Goal: Task Accomplishment & Management: Use online tool/utility

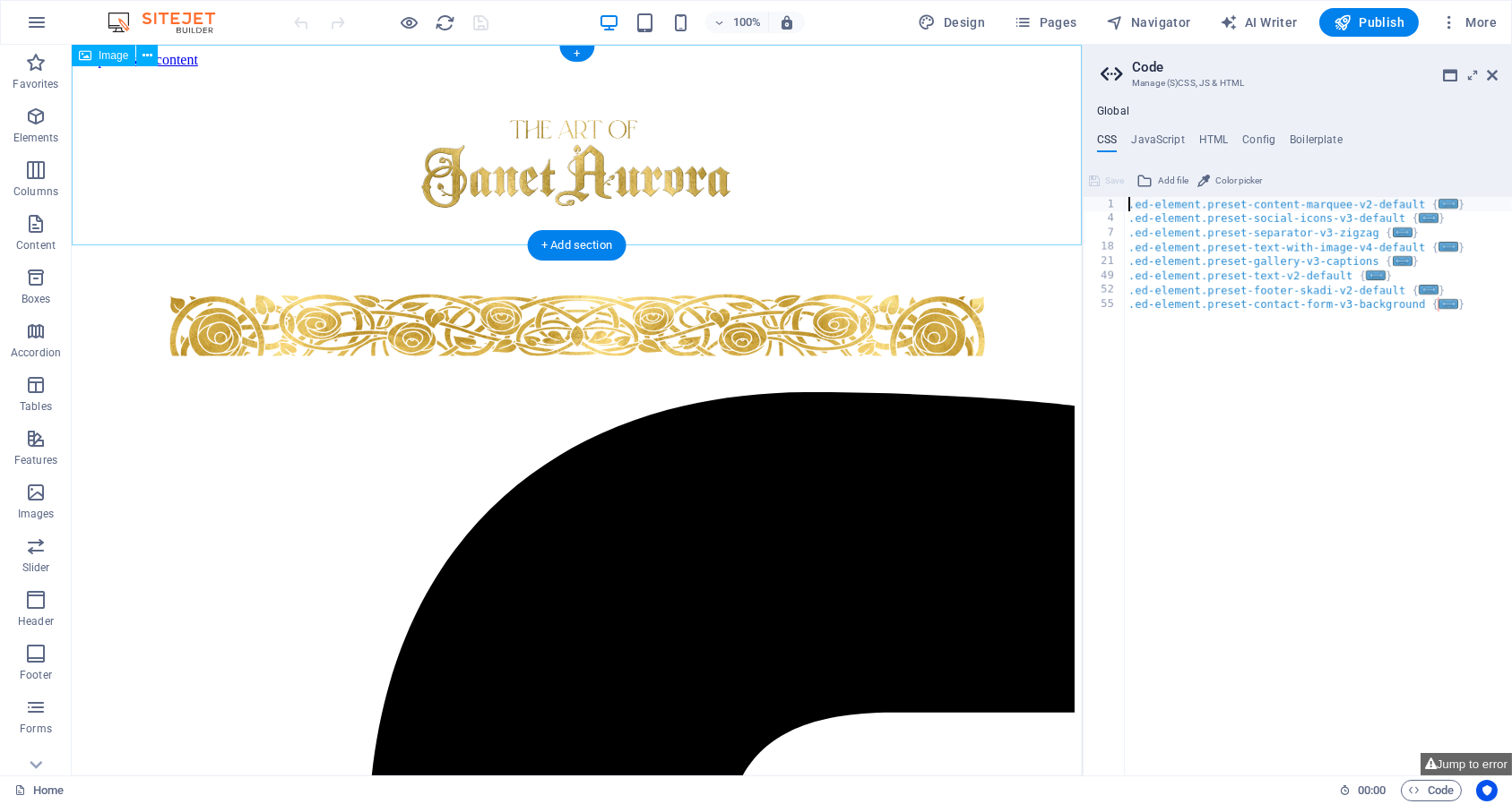
click at [594, 141] on figure at bounding box center [576, 170] width 995 height 204
select select "px"
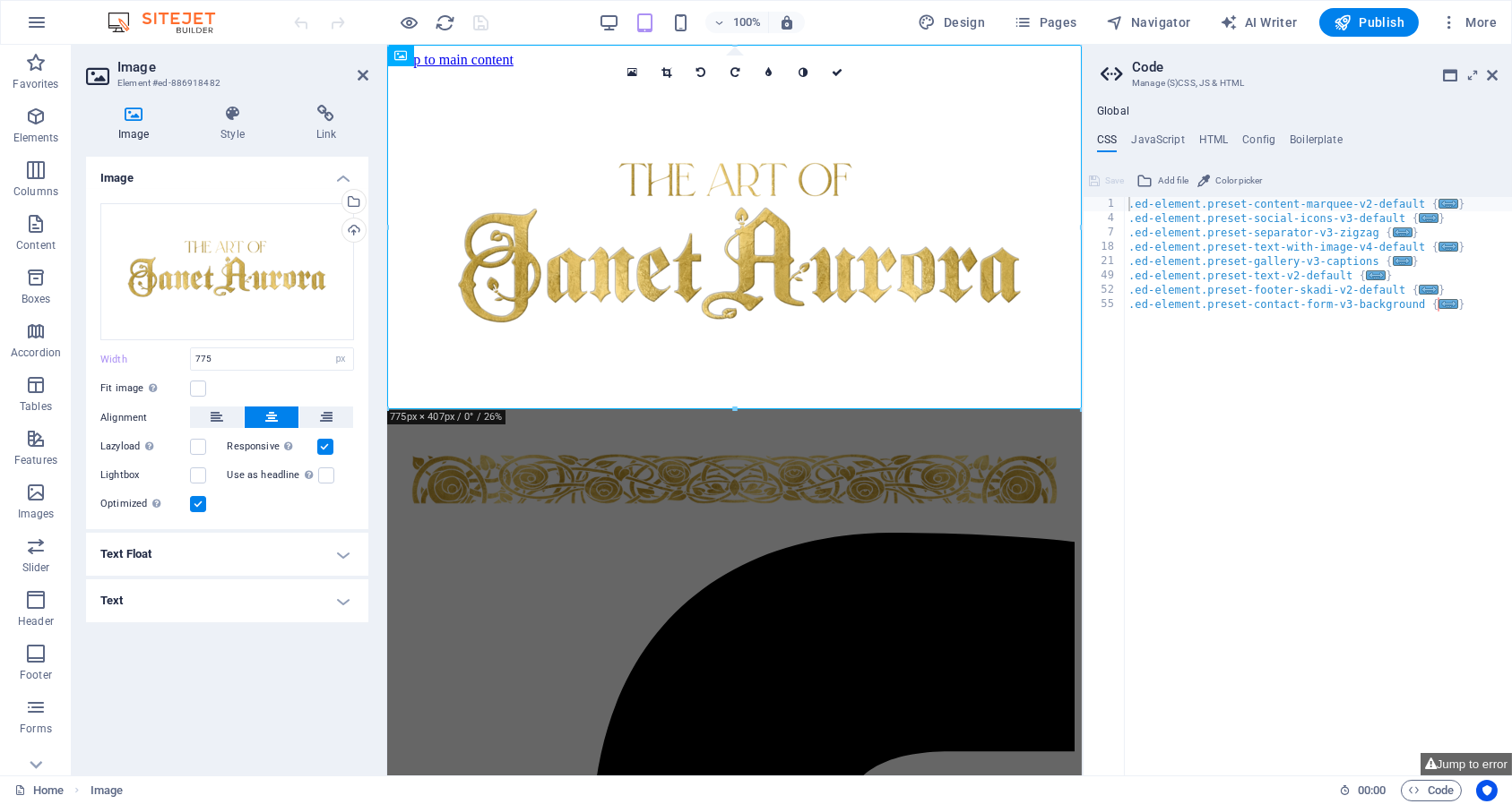
type textarea "}"
click at [1148, 563] on div ".ed-element.preset-content-marquee-v2-default { ... } .ed-element.preset-social…" at bounding box center [1318, 501] width 387 height 608
click at [931, 297] on figure at bounding box center [733, 252] width 680 height 369
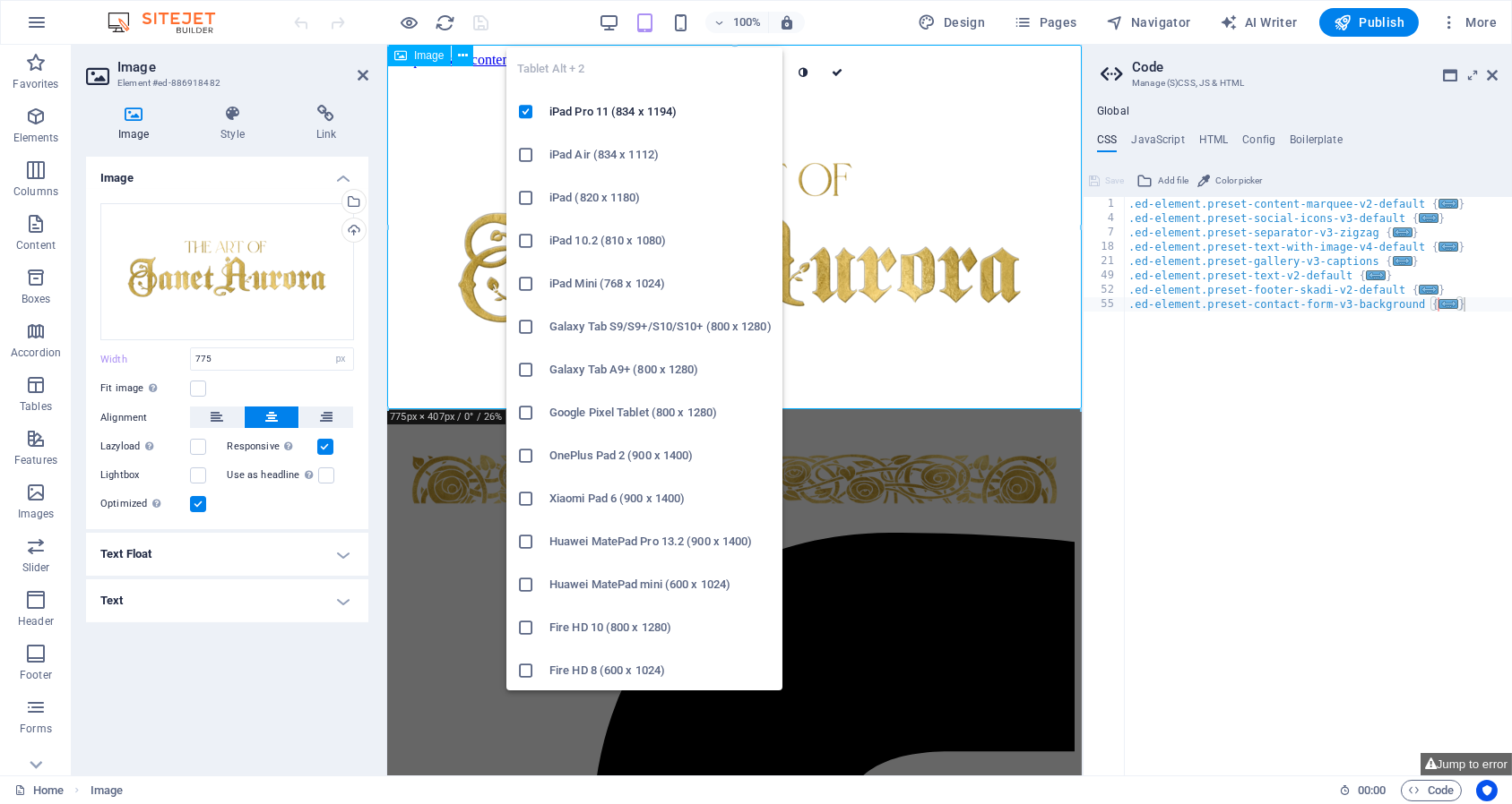
click at [654, 23] on icon "button" at bounding box center [645, 23] width 21 height 21
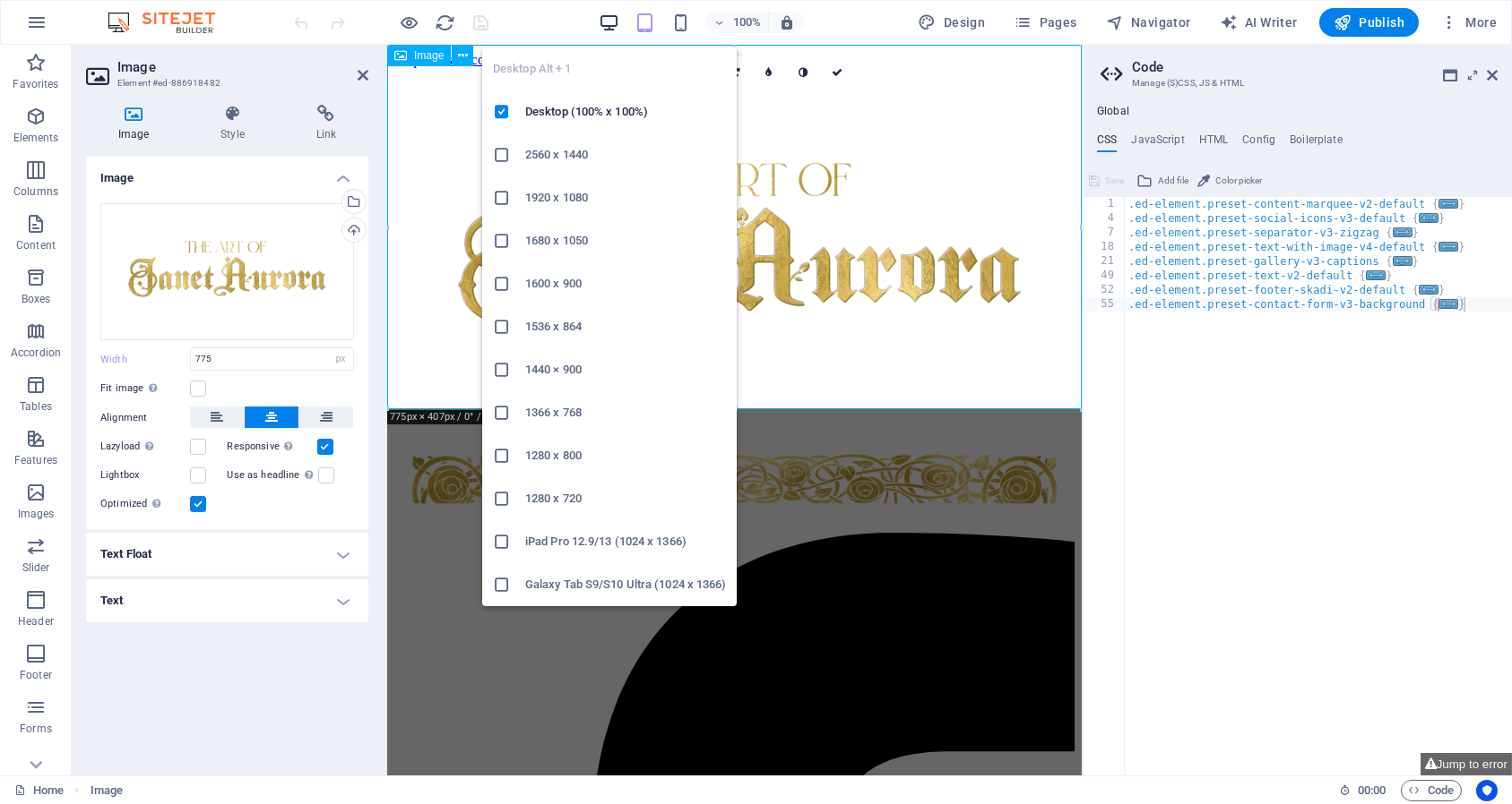
click at [615, 21] on icon "button" at bounding box center [609, 23] width 21 height 21
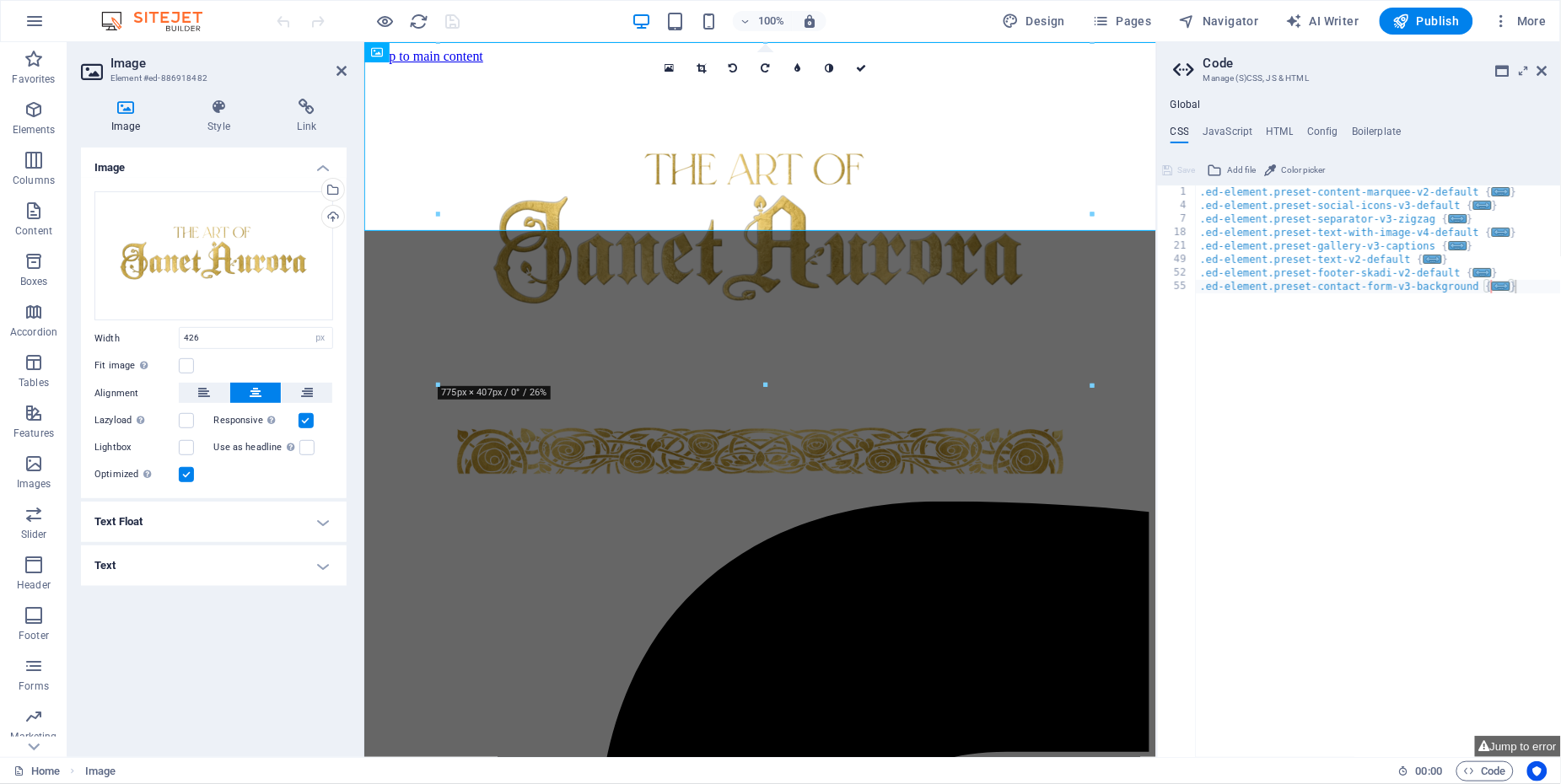
type input "775"
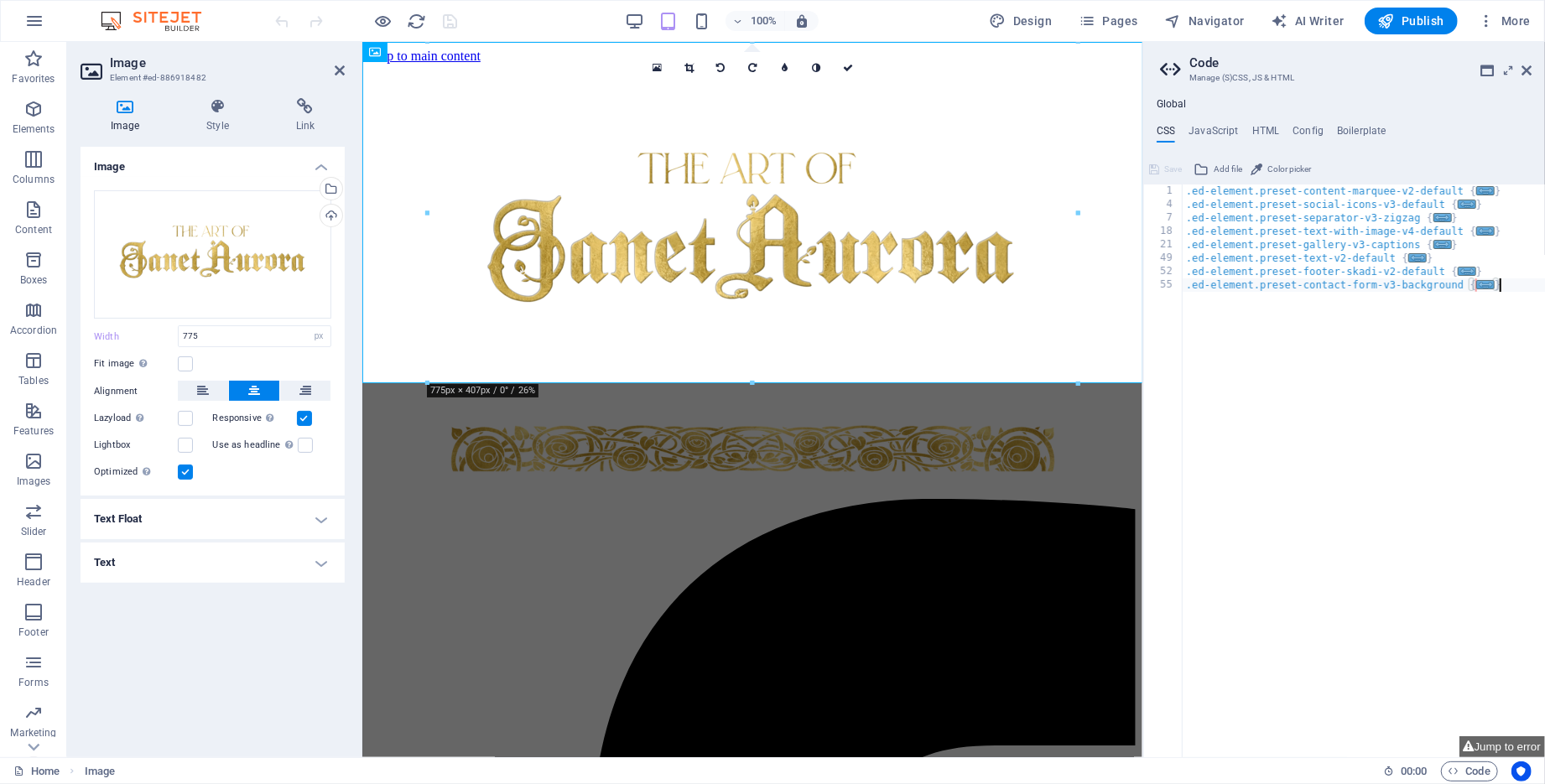
click at [1354, 604] on div ".ed-element.preset-content-marquee-v2-default { ... } .ed-element.preset-social…" at bounding box center [1364, 484] width 363 height 600
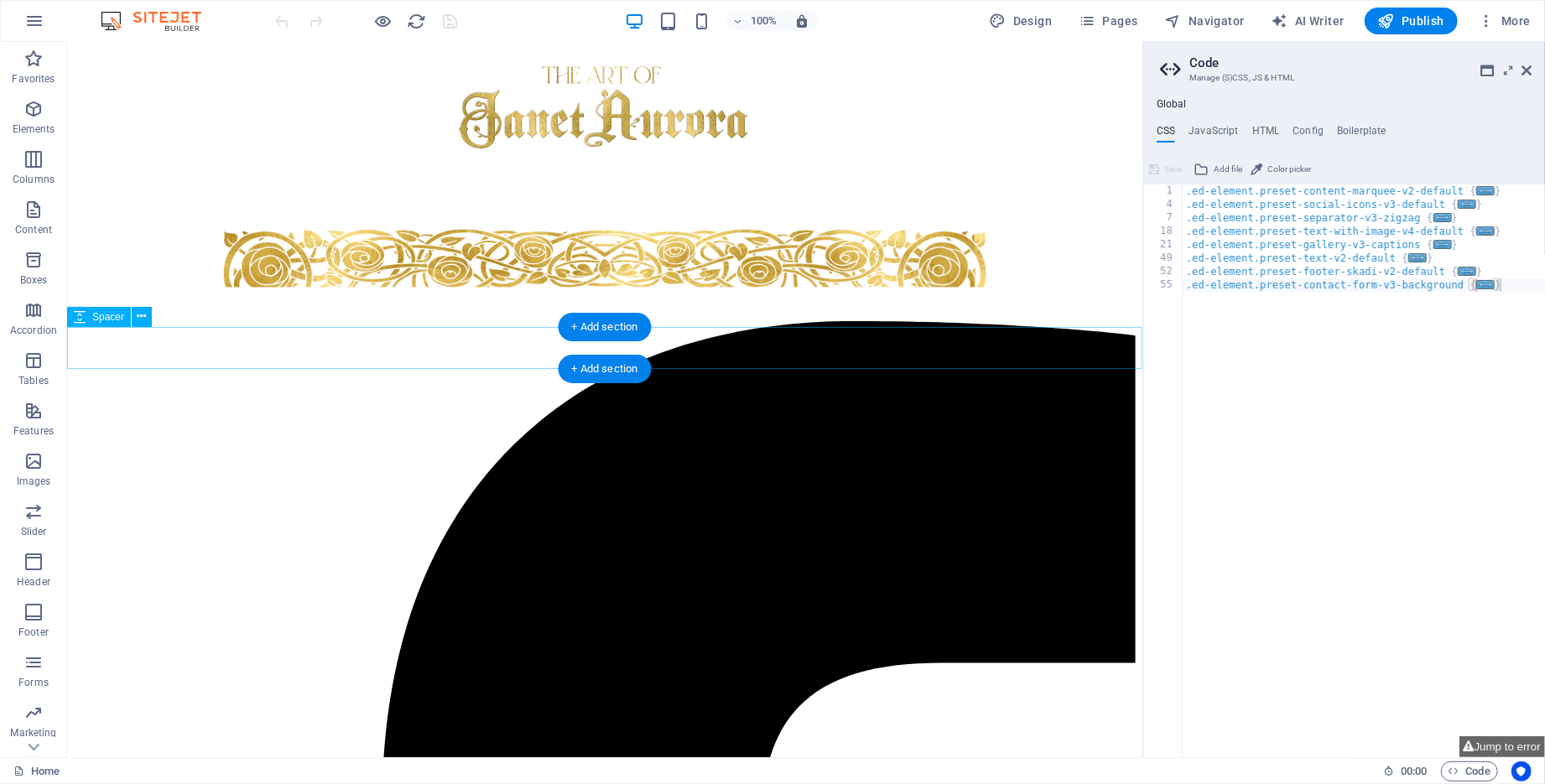
scroll to position [47, 0]
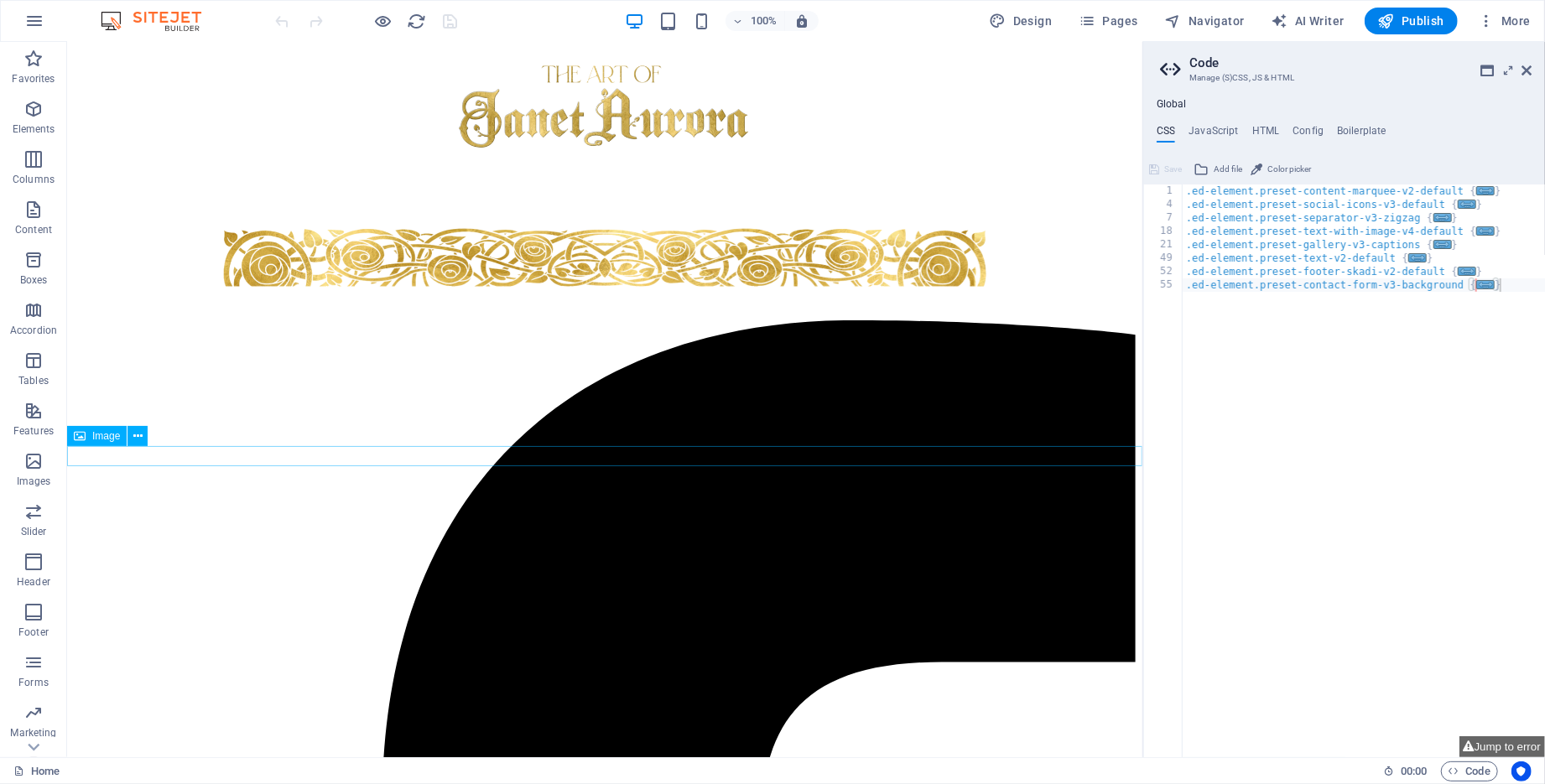
select select "px"
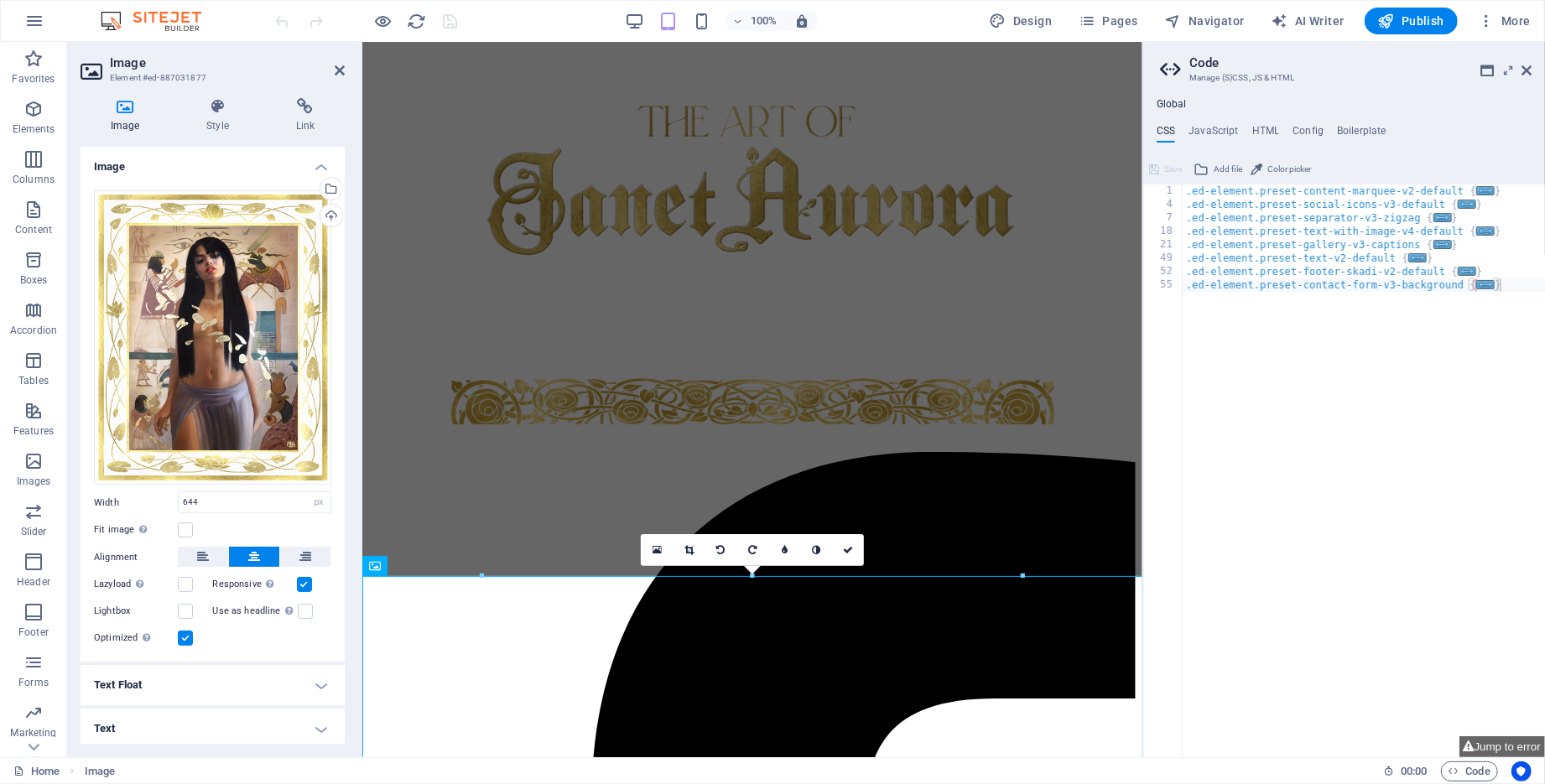
click at [1208, 444] on div ".ed-element.preset-content-marquee-v2-default { ... } .ed-element.preset-social…" at bounding box center [1364, 484] width 363 height 600
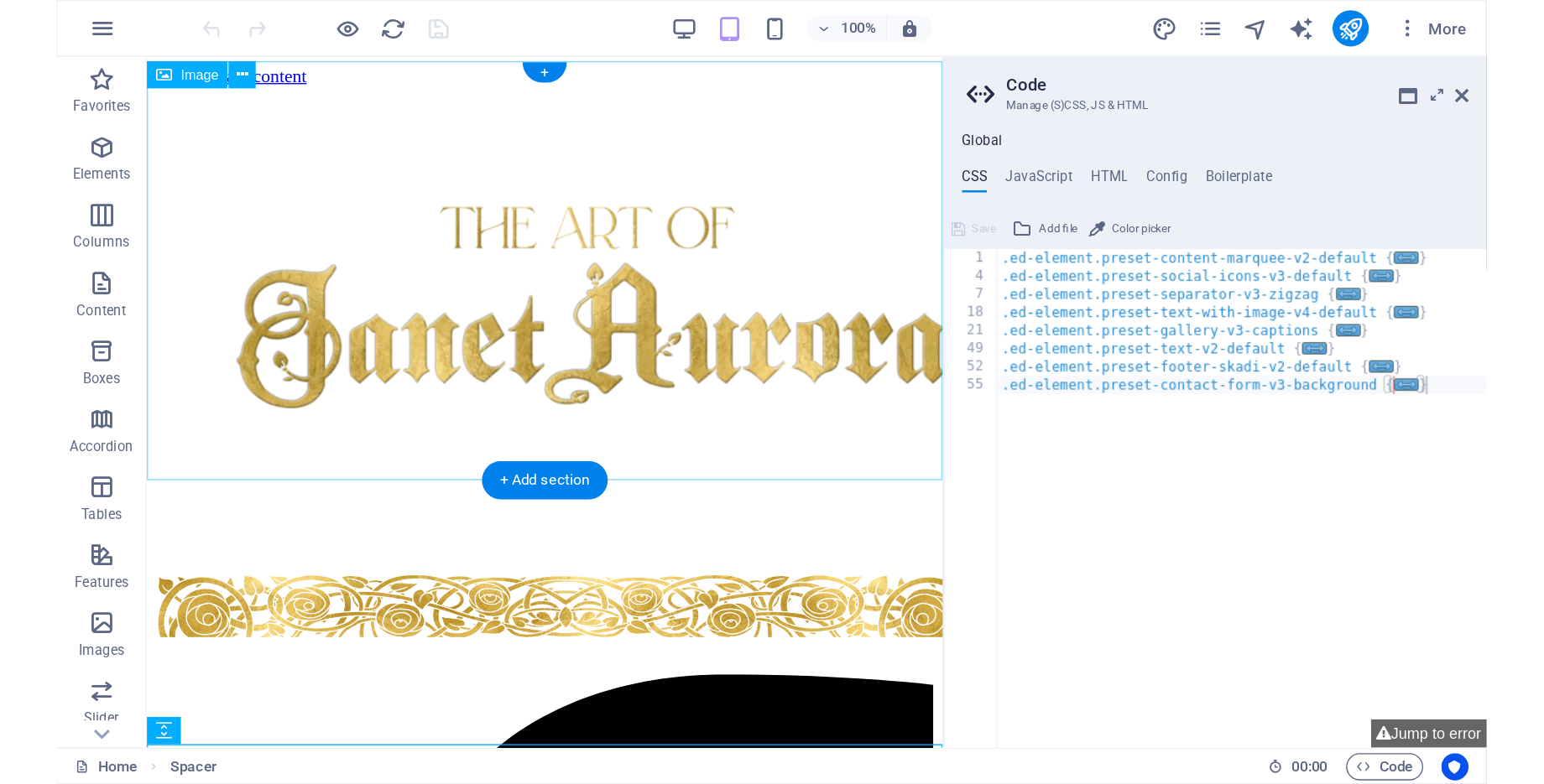
scroll to position [0, 0]
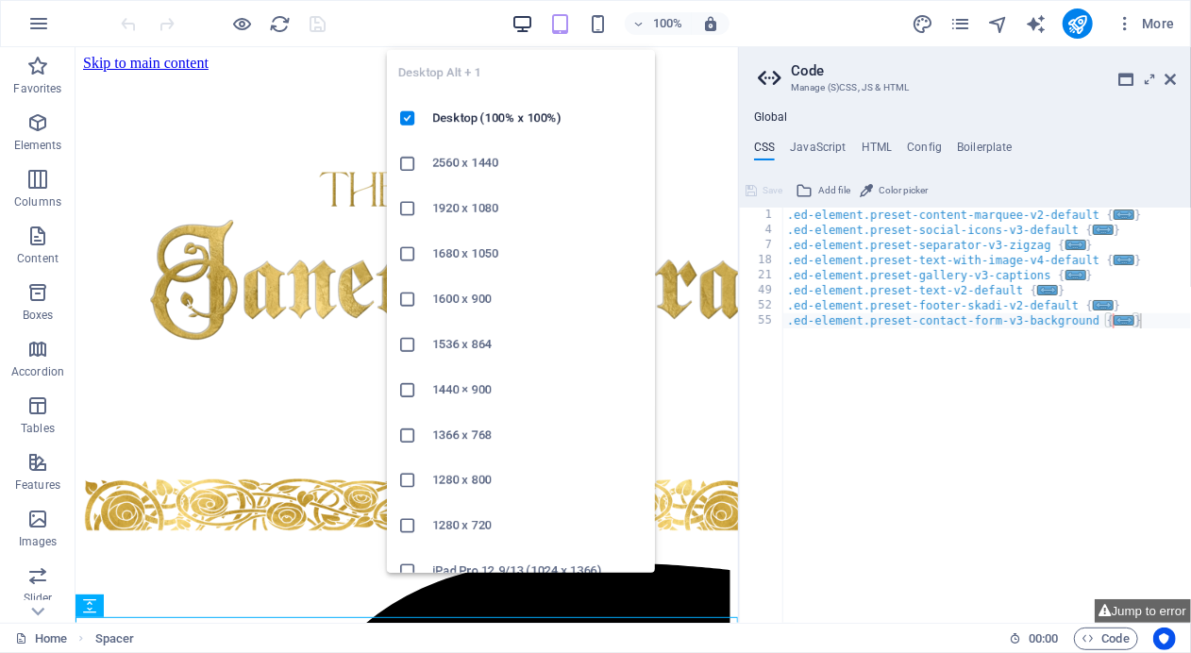
click at [518, 18] on icon "button" at bounding box center [522, 24] width 22 height 22
click at [524, 27] on icon "button" at bounding box center [522, 24] width 22 height 22
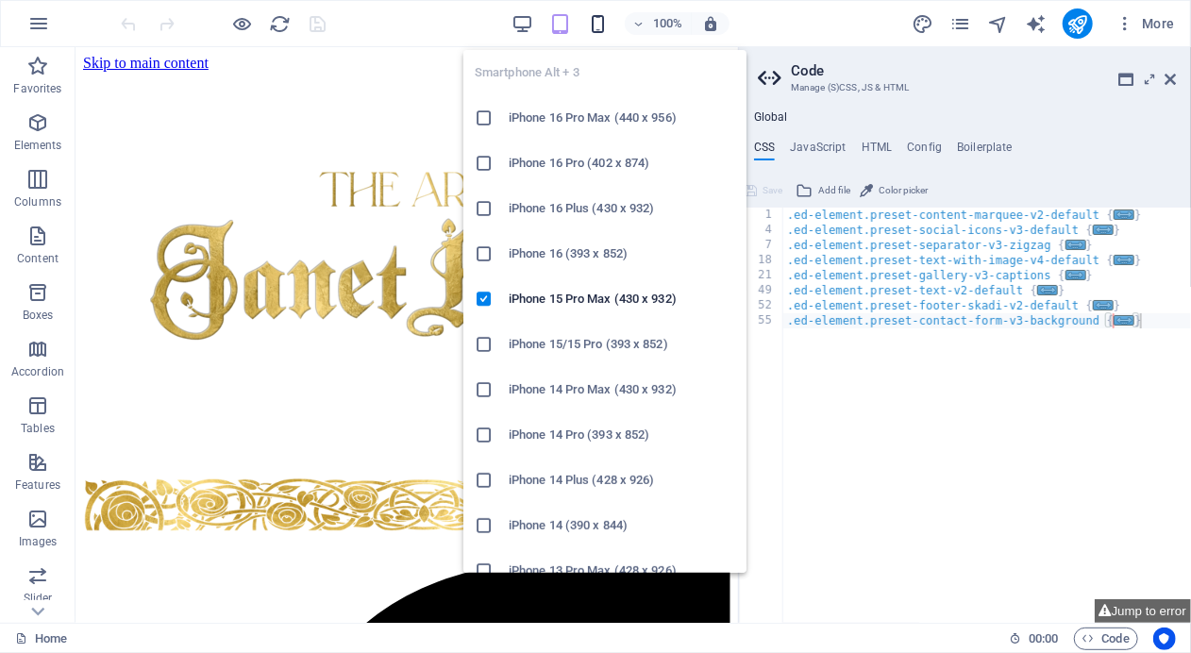
click at [593, 17] on icon "button" at bounding box center [598, 24] width 22 height 22
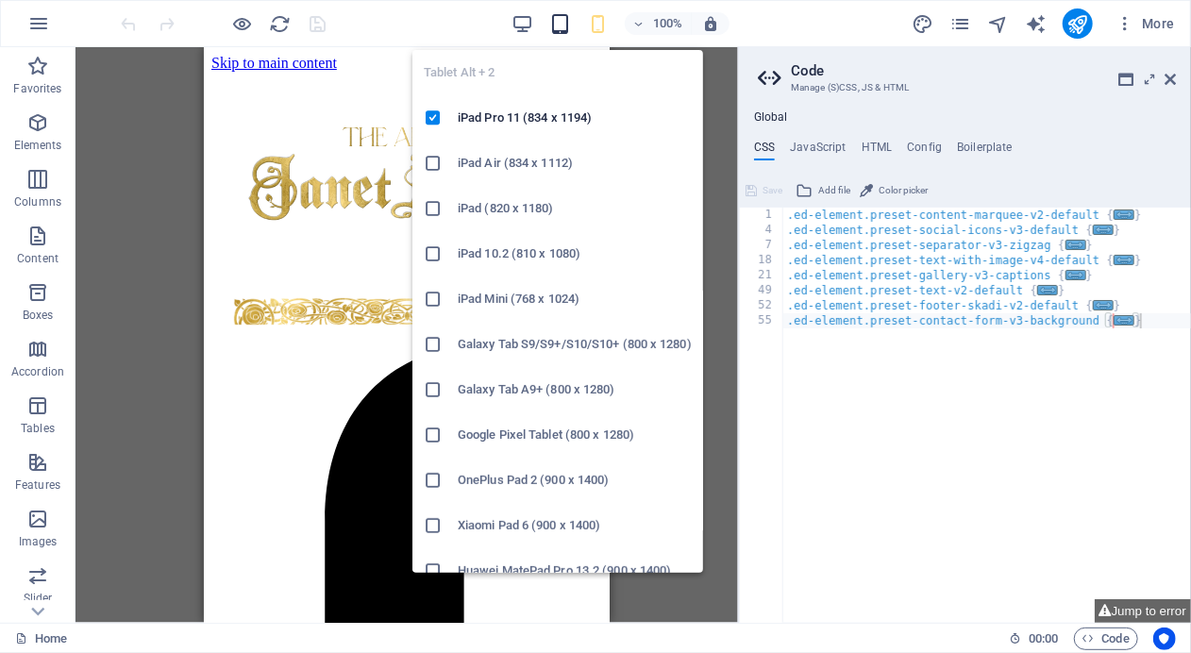
click at [558, 24] on icon "button" at bounding box center [560, 24] width 22 height 22
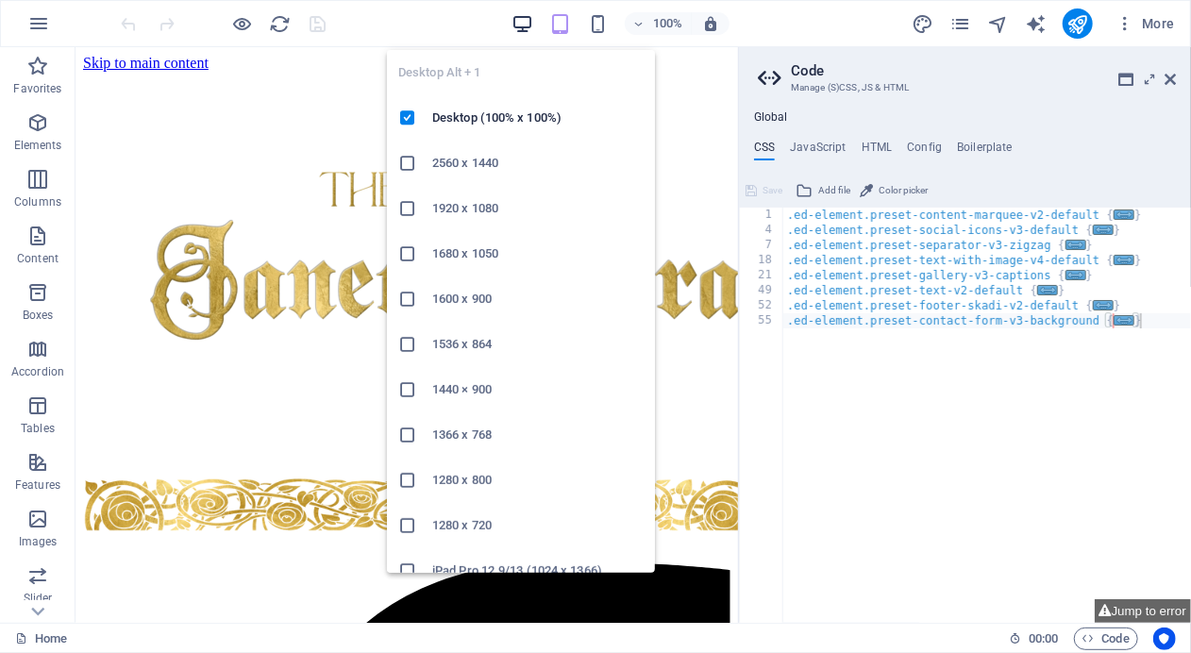
click at [518, 24] on icon "button" at bounding box center [522, 24] width 22 height 22
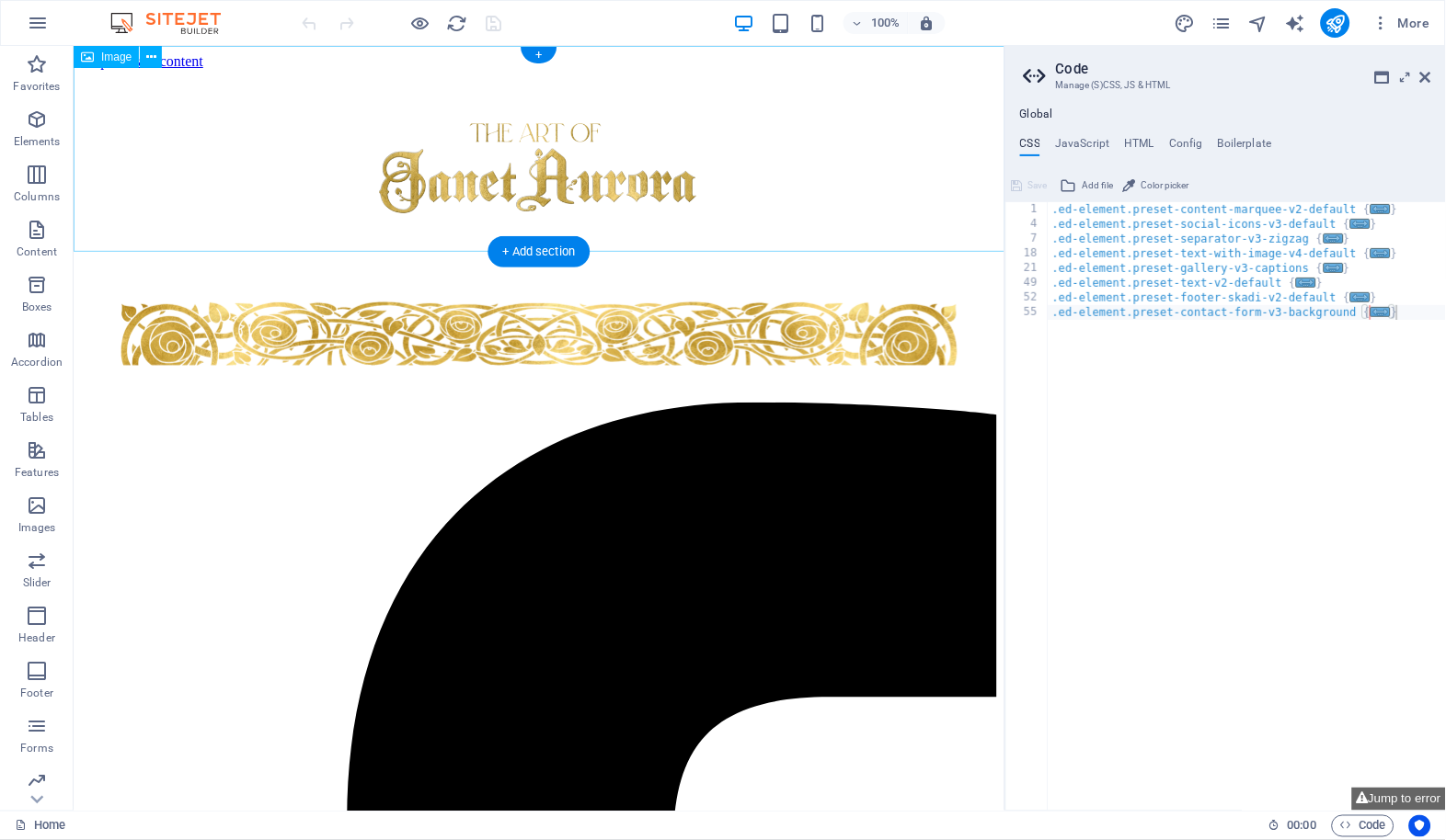
click at [524, 158] on figure at bounding box center [538, 173] width 917 height 210
click at [790, 25] on icon "button" at bounding box center [781, 23] width 21 height 21
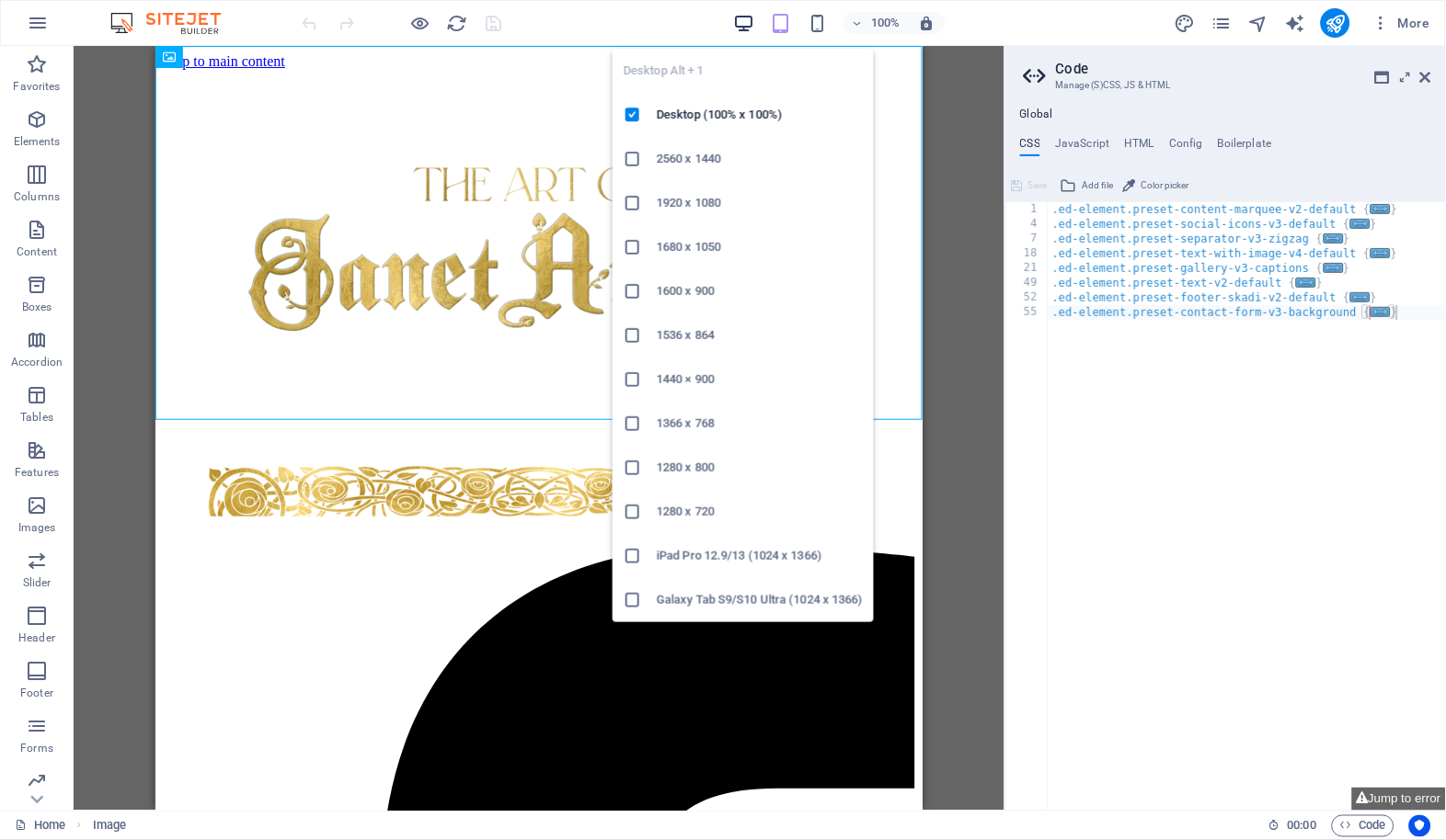
click at [743, 26] on icon "button" at bounding box center [744, 23] width 21 height 21
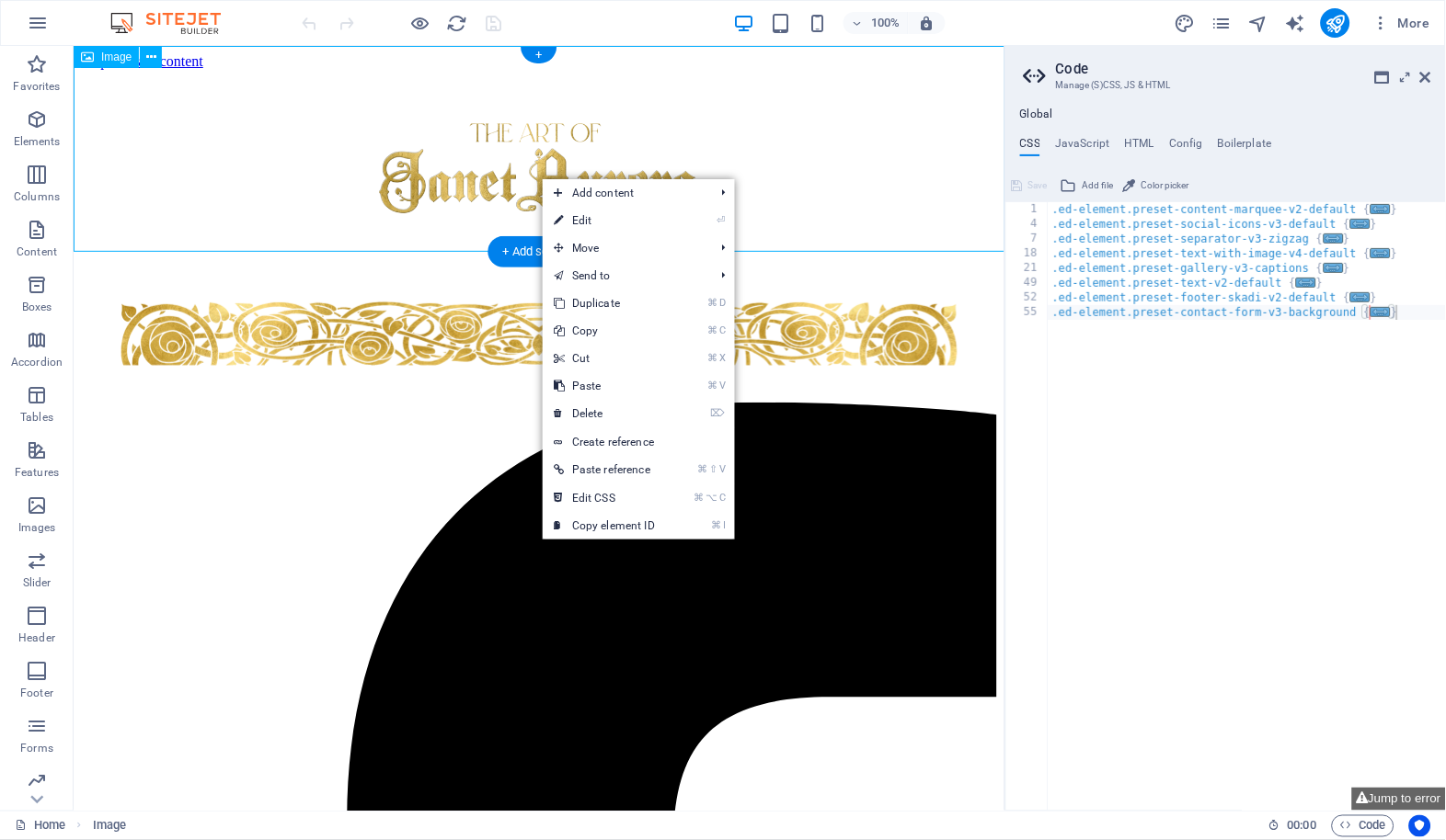
click at [494, 167] on figure at bounding box center [538, 173] width 917 height 210
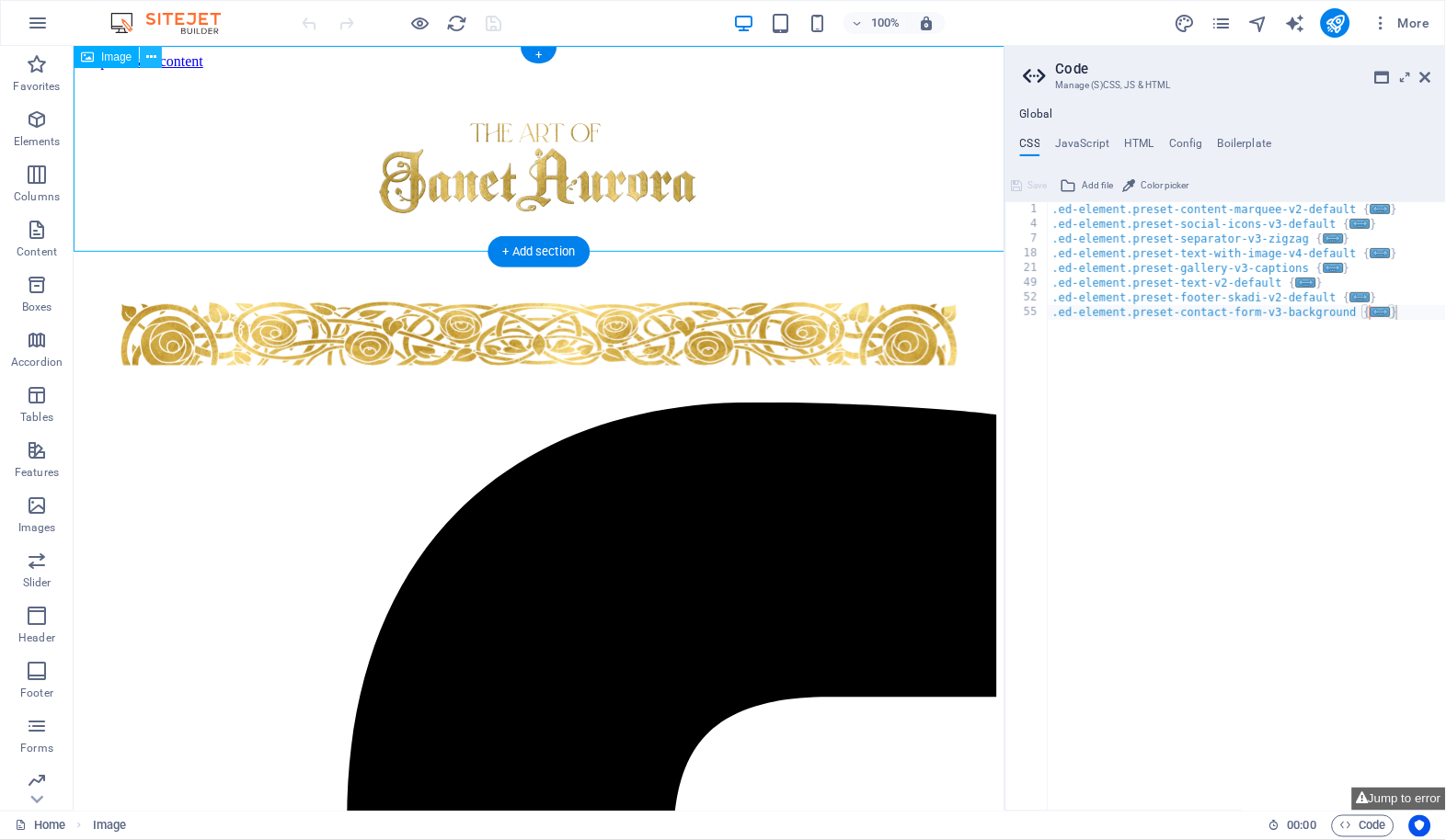
click at [154, 54] on icon at bounding box center [151, 57] width 10 height 19
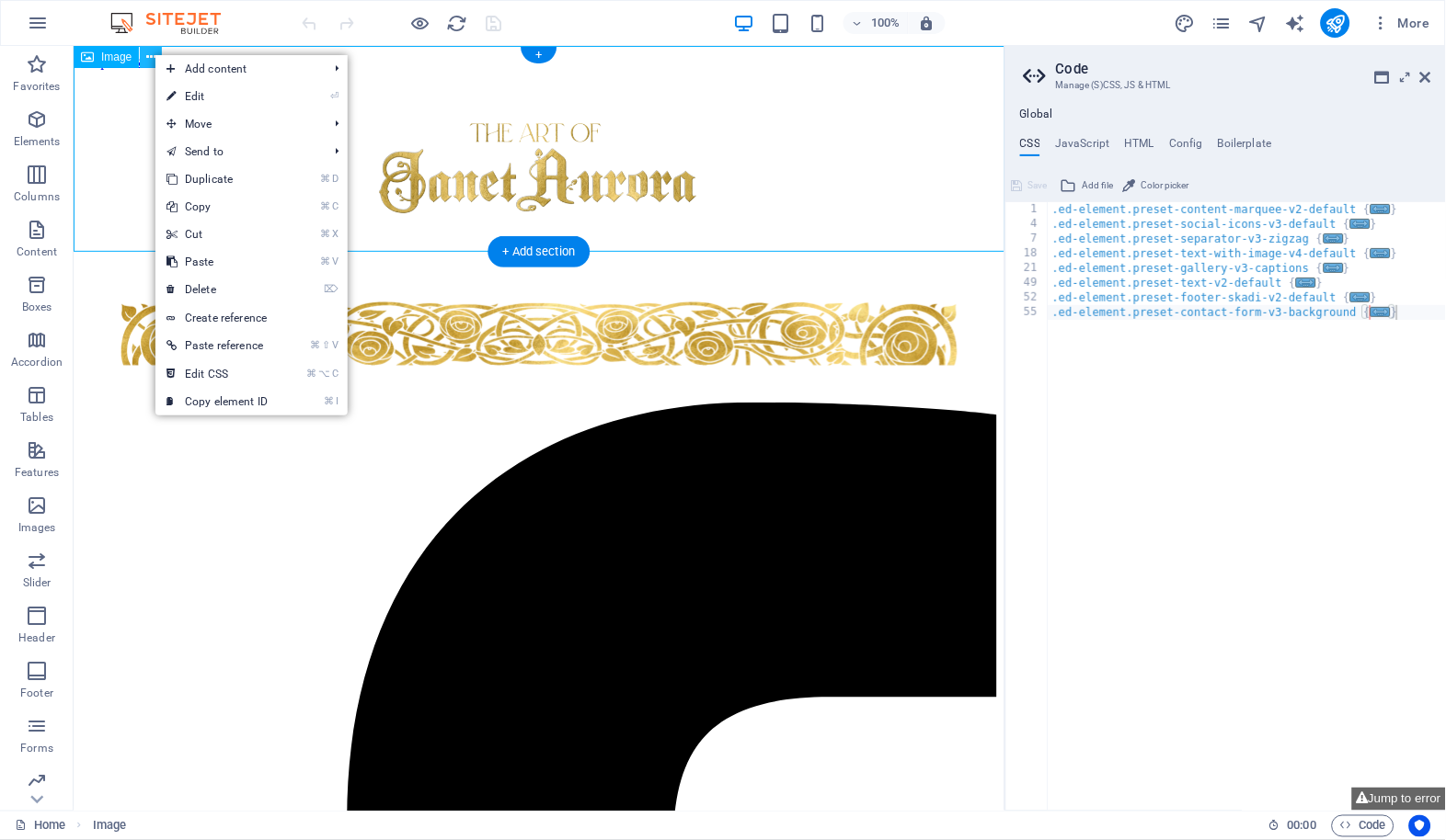
click at [154, 54] on icon at bounding box center [151, 57] width 10 height 19
click at [131, 165] on figure at bounding box center [538, 173] width 917 height 210
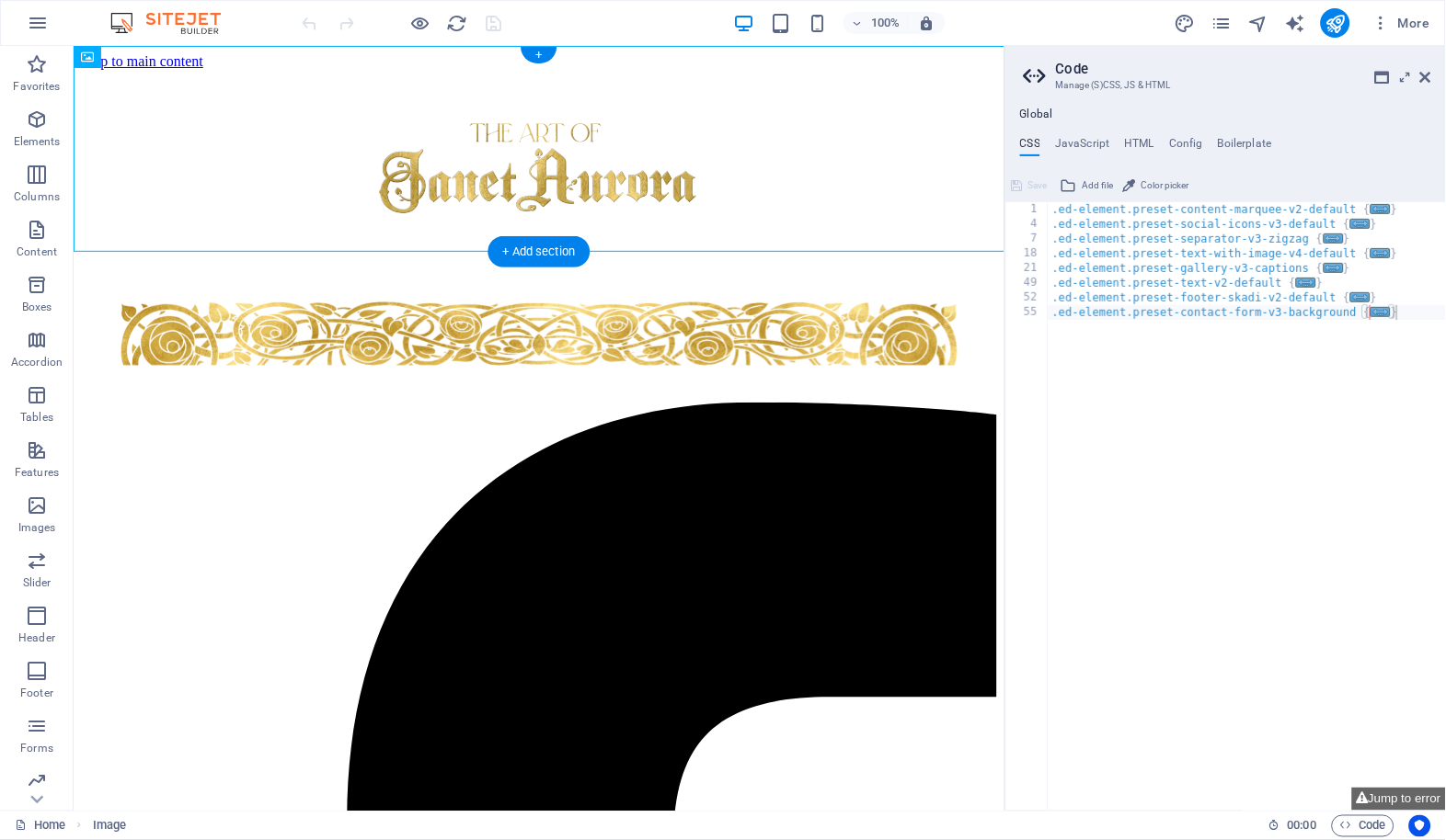
click at [131, 165] on figure at bounding box center [538, 173] width 917 height 210
select select "px"
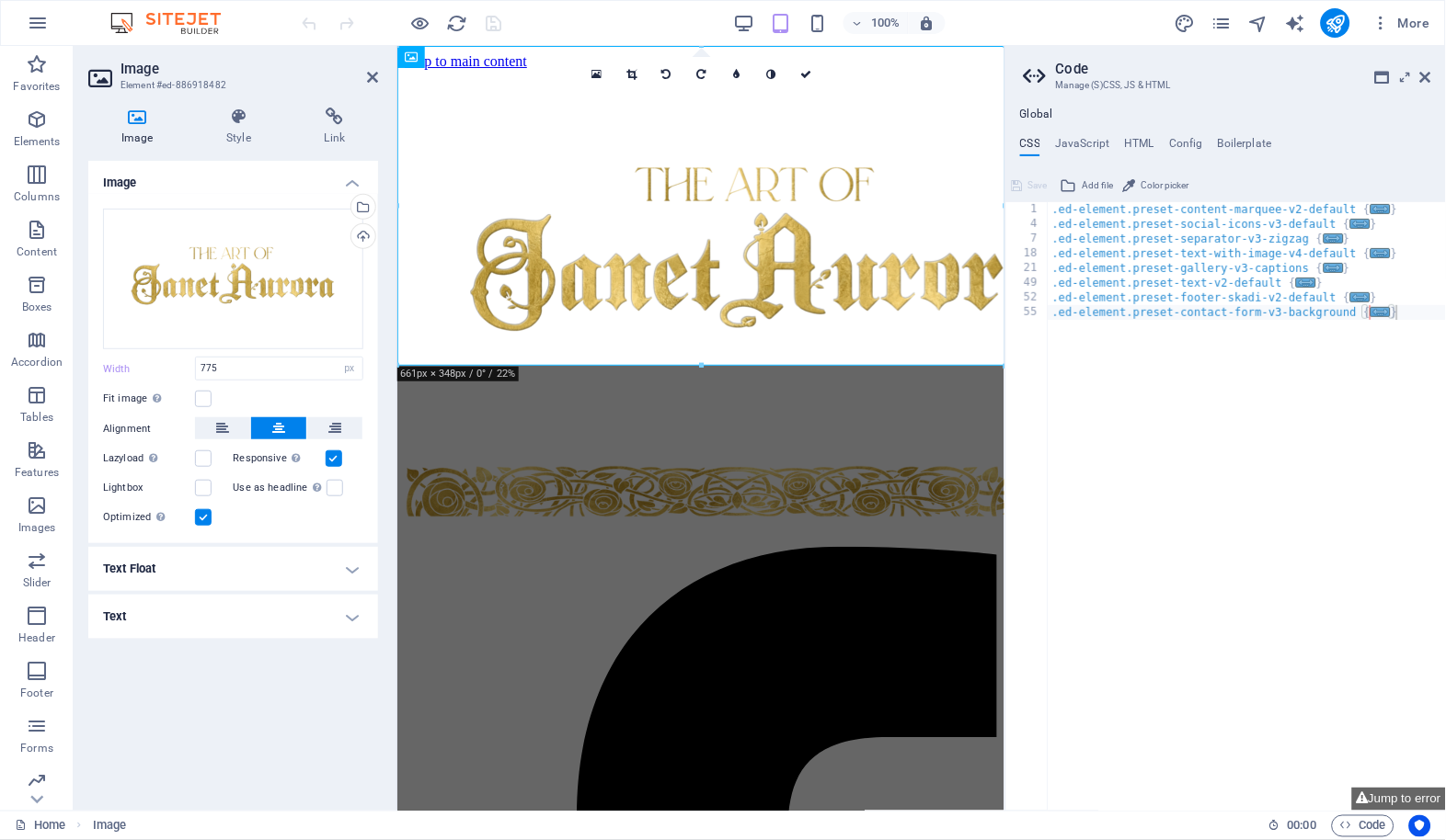
click at [333, 454] on label at bounding box center [333, 458] width 17 height 17
click at [0, 0] on input "Responsive Automatically load retina image and smartphone optimized sizes." at bounding box center [0, 0] width 0 height 0
click at [371, 74] on icon at bounding box center [371, 77] width 11 height 15
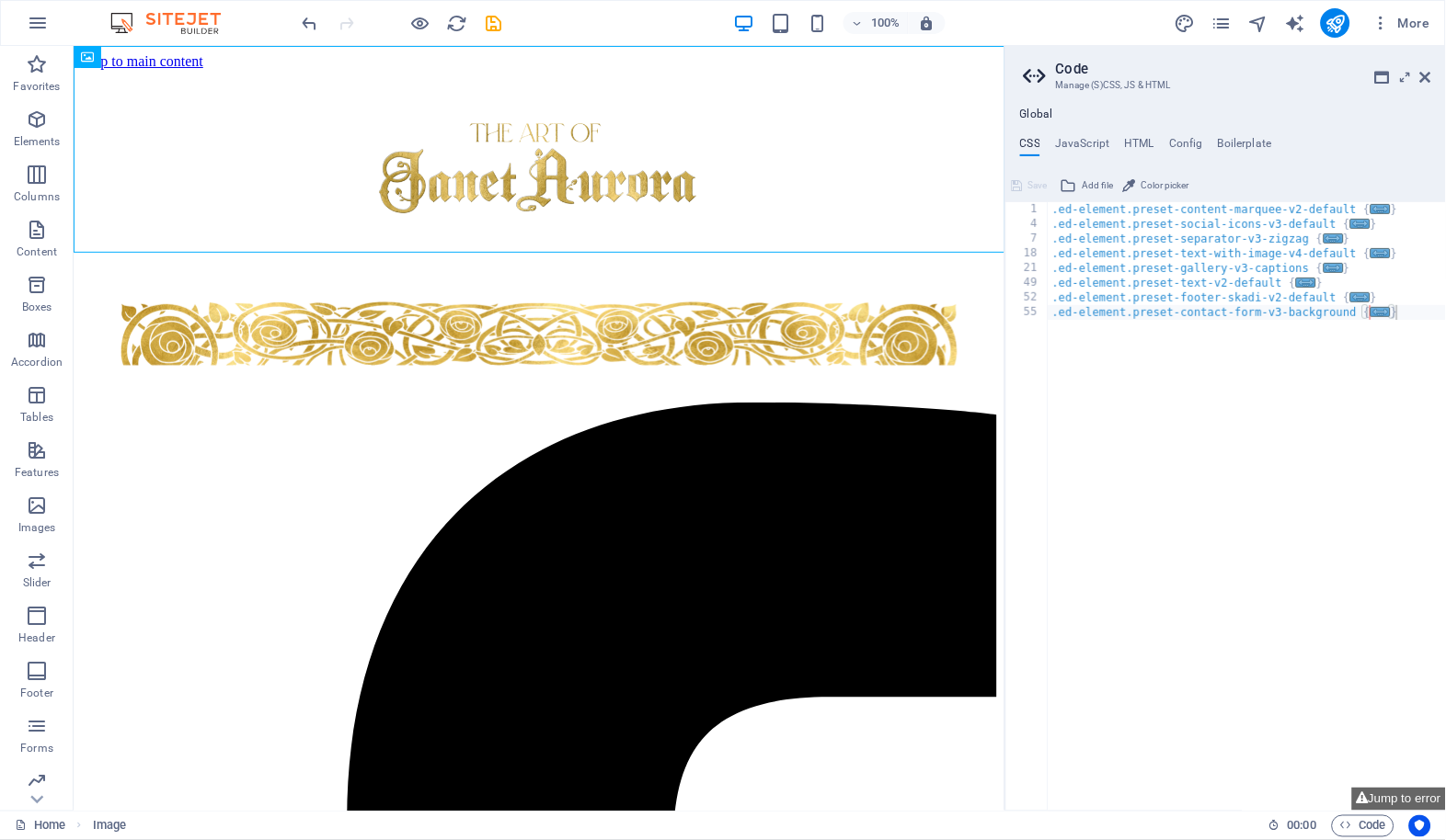
click at [1065, 489] on div ".ed-element.preset-content-marquee-v2-default { ... } .ed-element.preset-social…" at bounding box center [1247, 521] width 398 height 638
click at [488, 130] on figure at bounding box center [538, 173] width 917 height 210
select select "px"
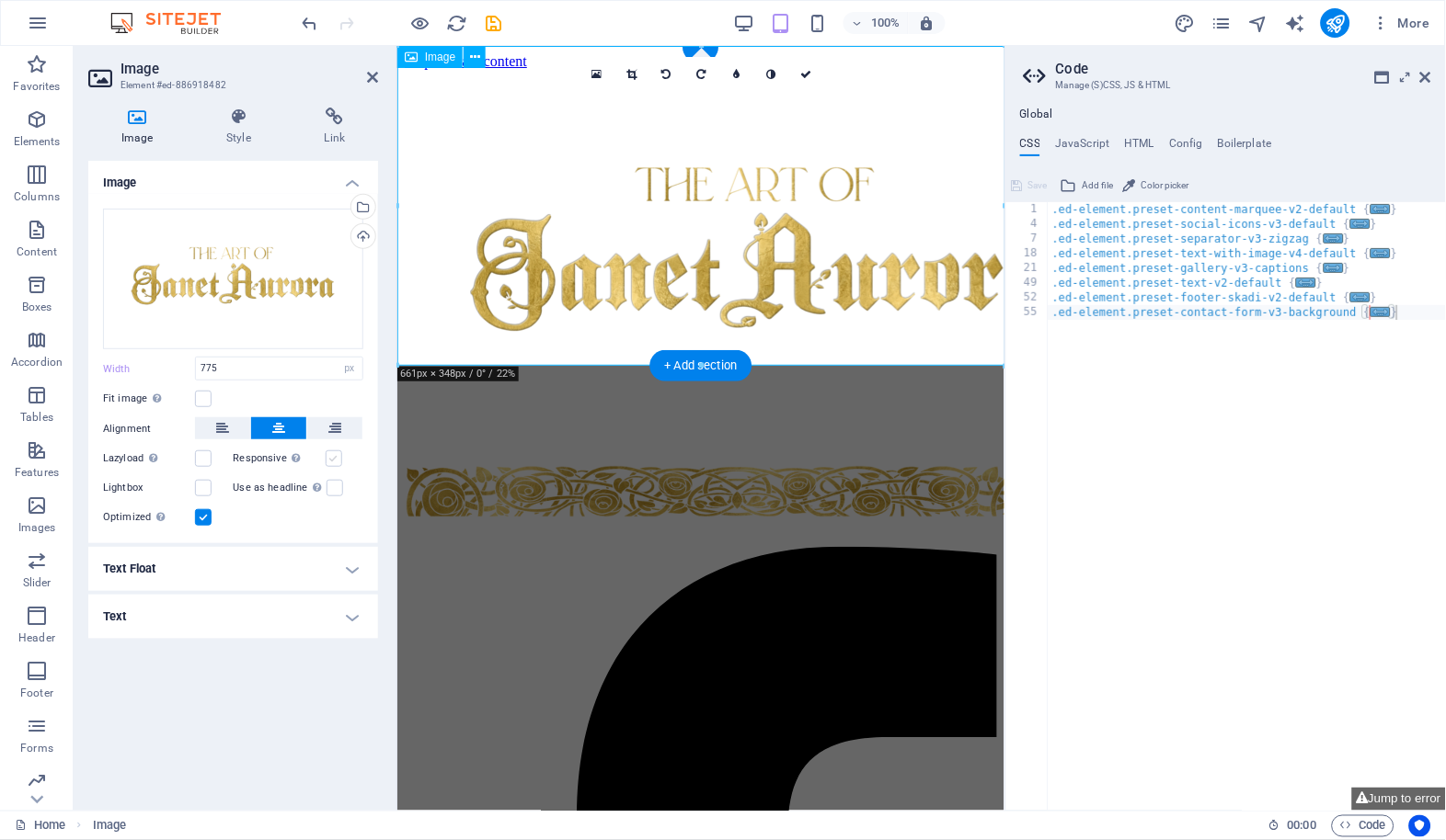
click at [334, 455] on label at bounding box center [333, 458] width 17 height 17
click at [0, 0] on input "Responsive Automatically load retina image and smartphone optimized sizes." at bounding box center [0, 0] width 0 height 0
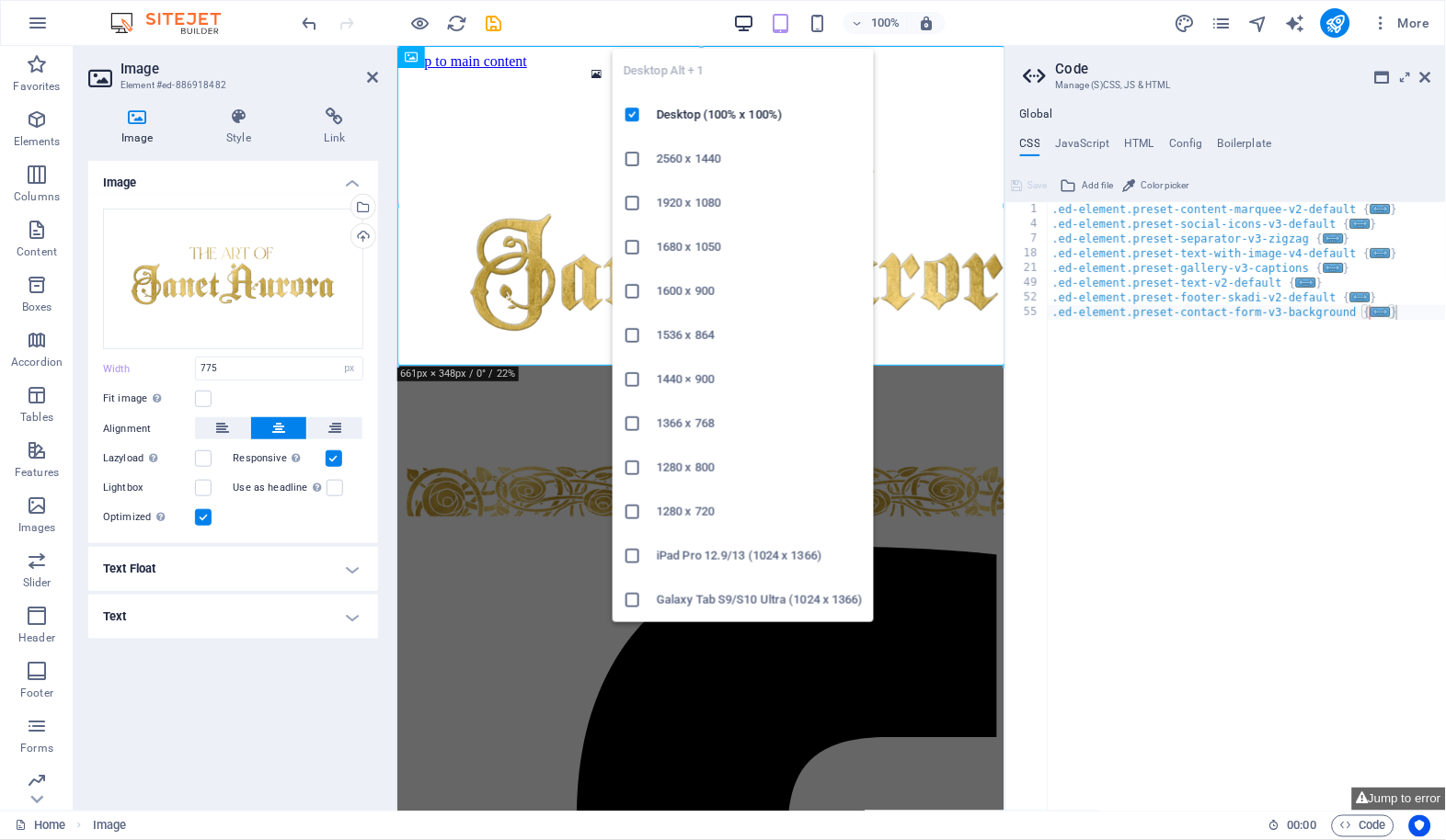
click at [747, 15] on icon "button" at bounding box center [744, 23] width 21 height 21
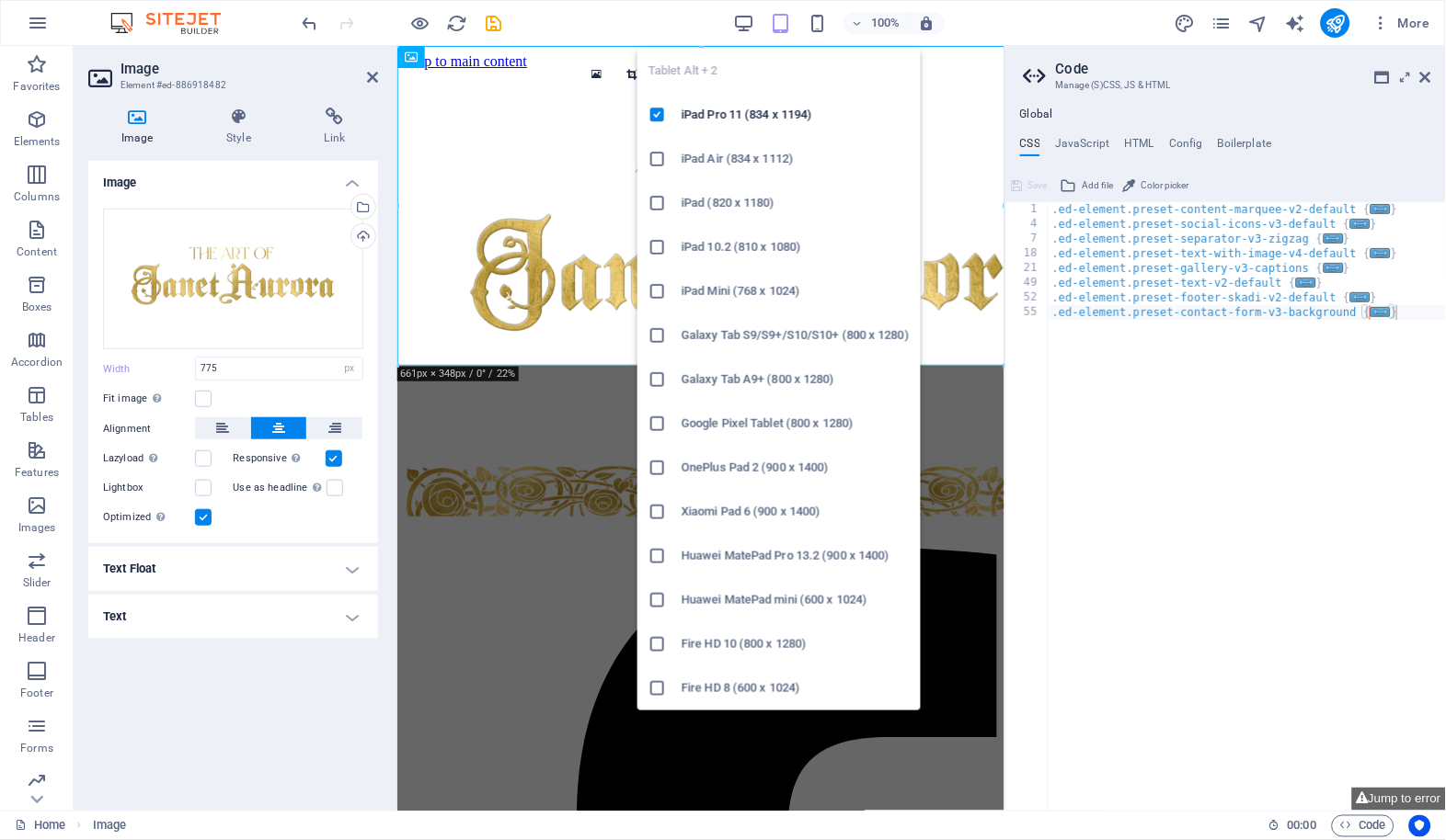
click at [781, 18] on icon "button" at bounding box center [781, 23] width 21 height 21
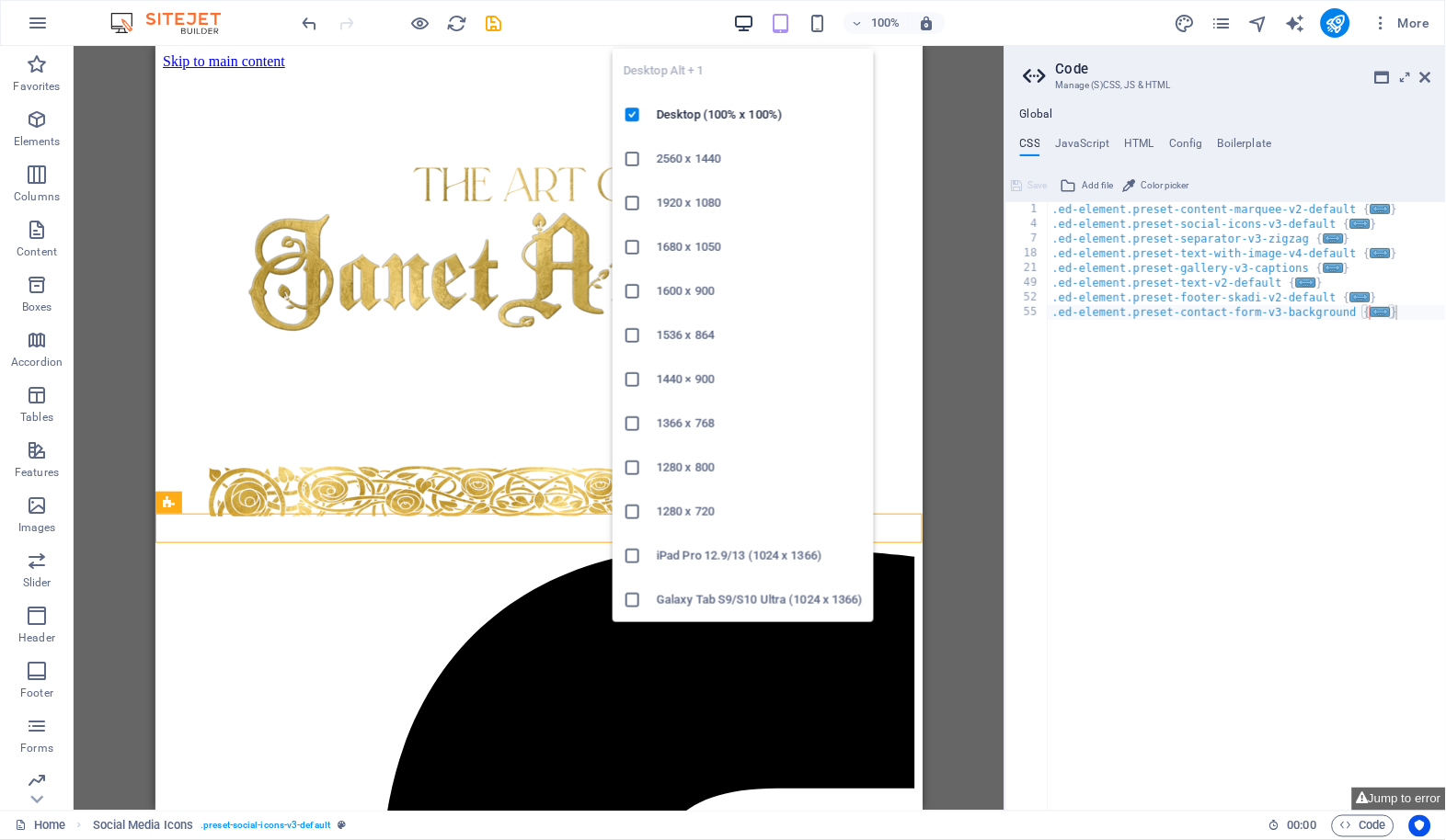
click at [740, 23] on icon "button" at bounding box center [744, 23] width 21 height 21
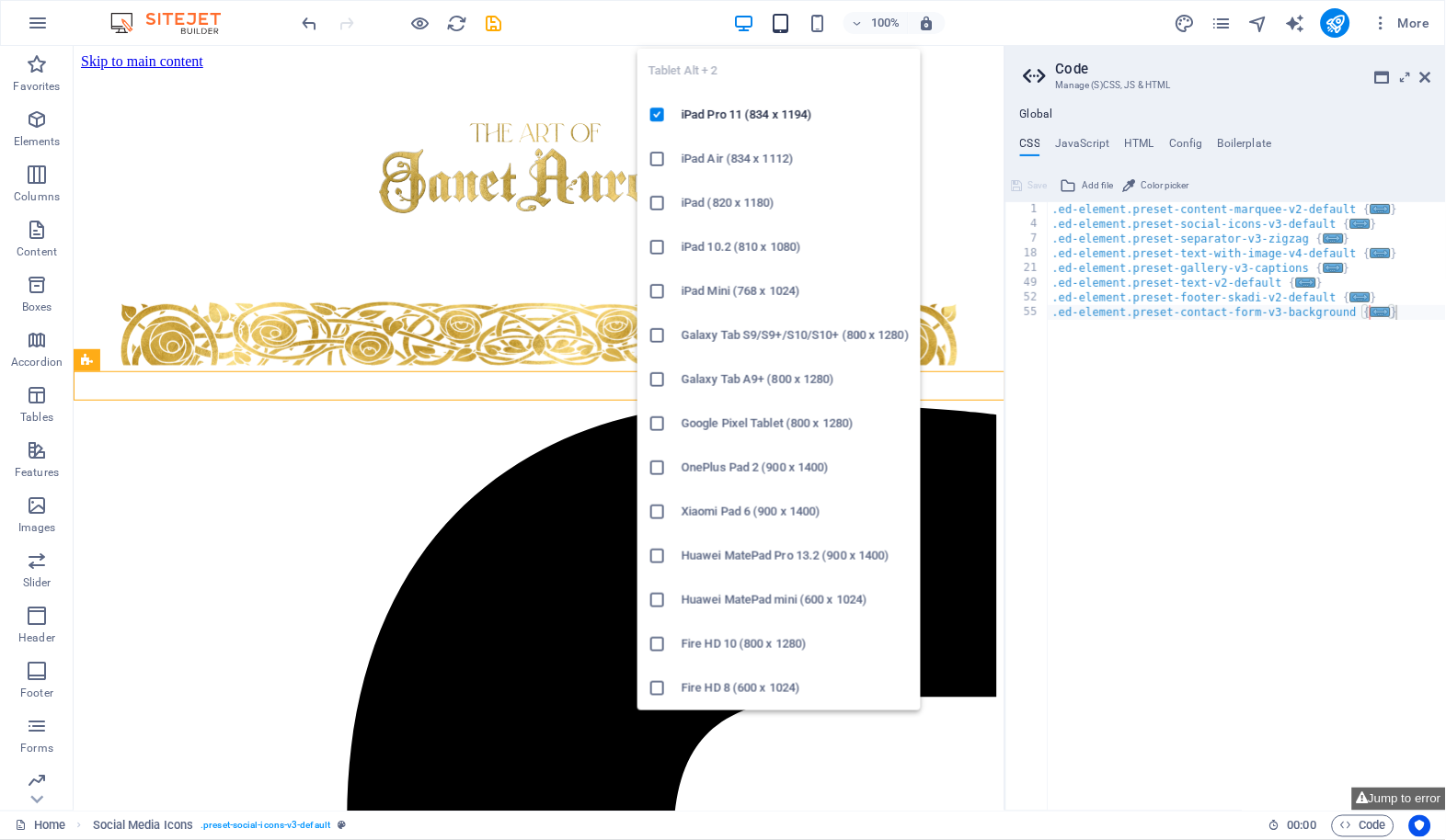
click at [774, 25] on icon "button" at bounding box center [781, 23] width 21 height 21
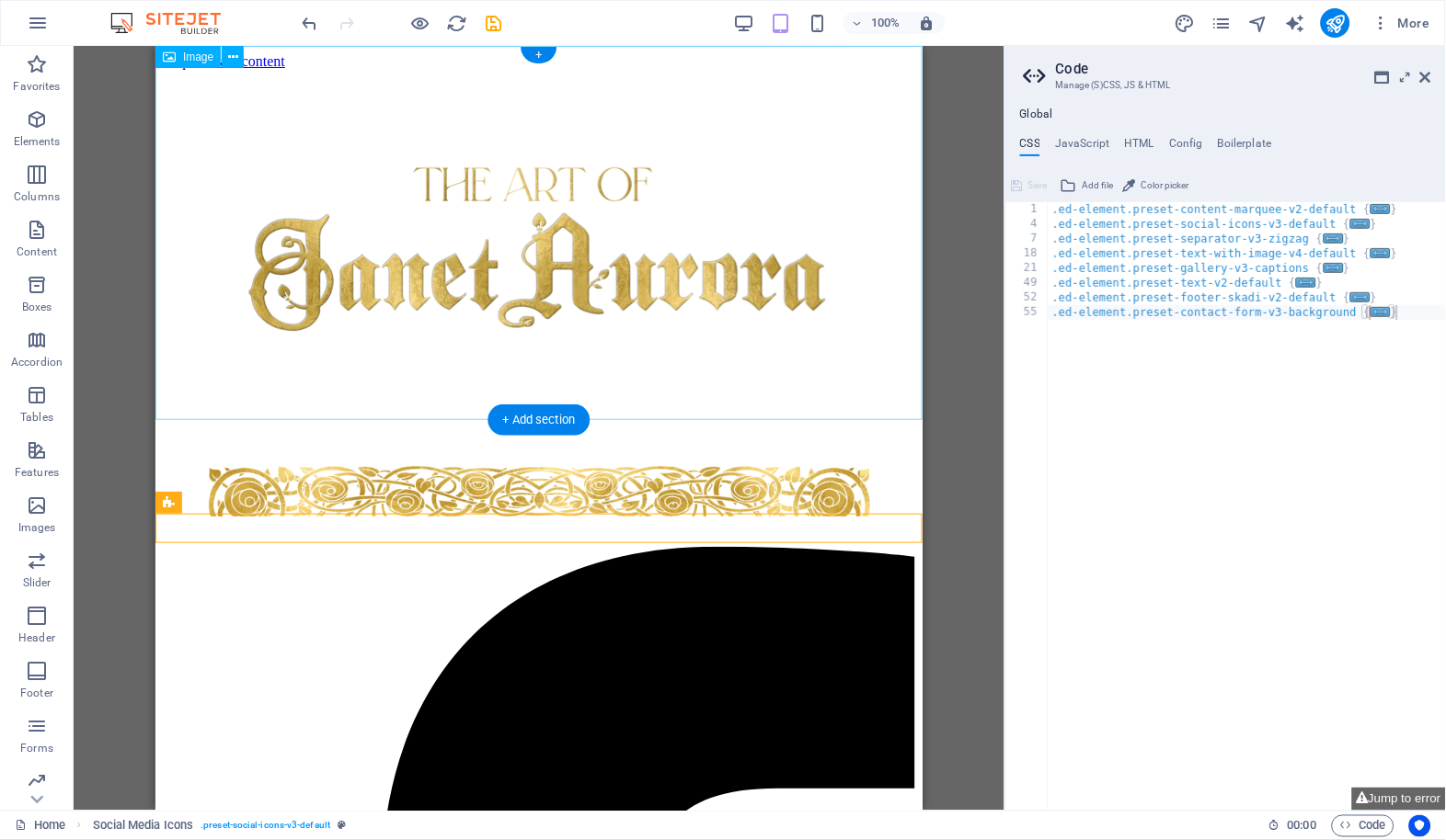
click at [556, 280] on figure at bounding box center [538, 258] width 753 height 379
select select "px"
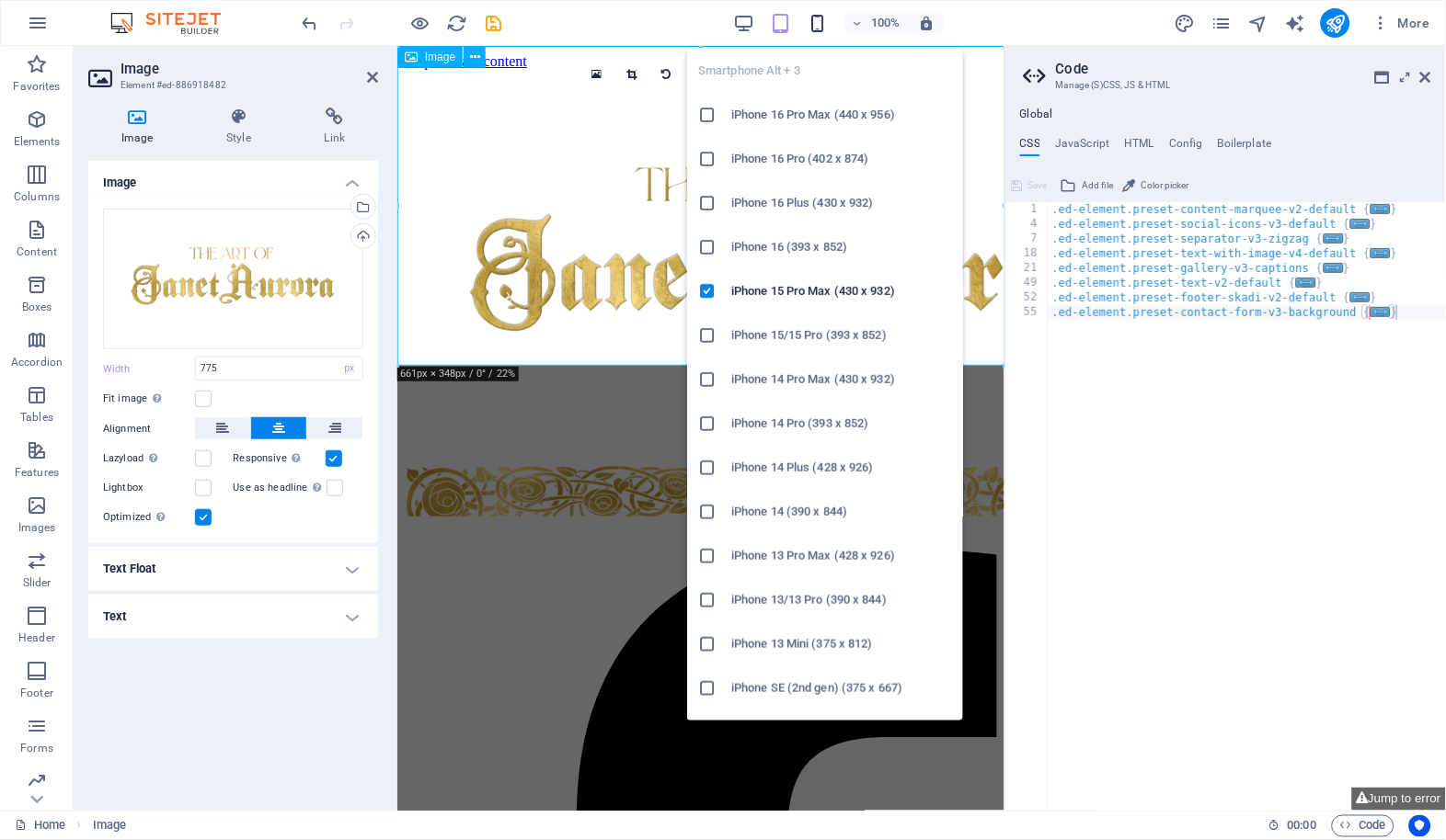
click at [818, 22] on icon "button" at bounding box center [817, 23] width 21 height 21
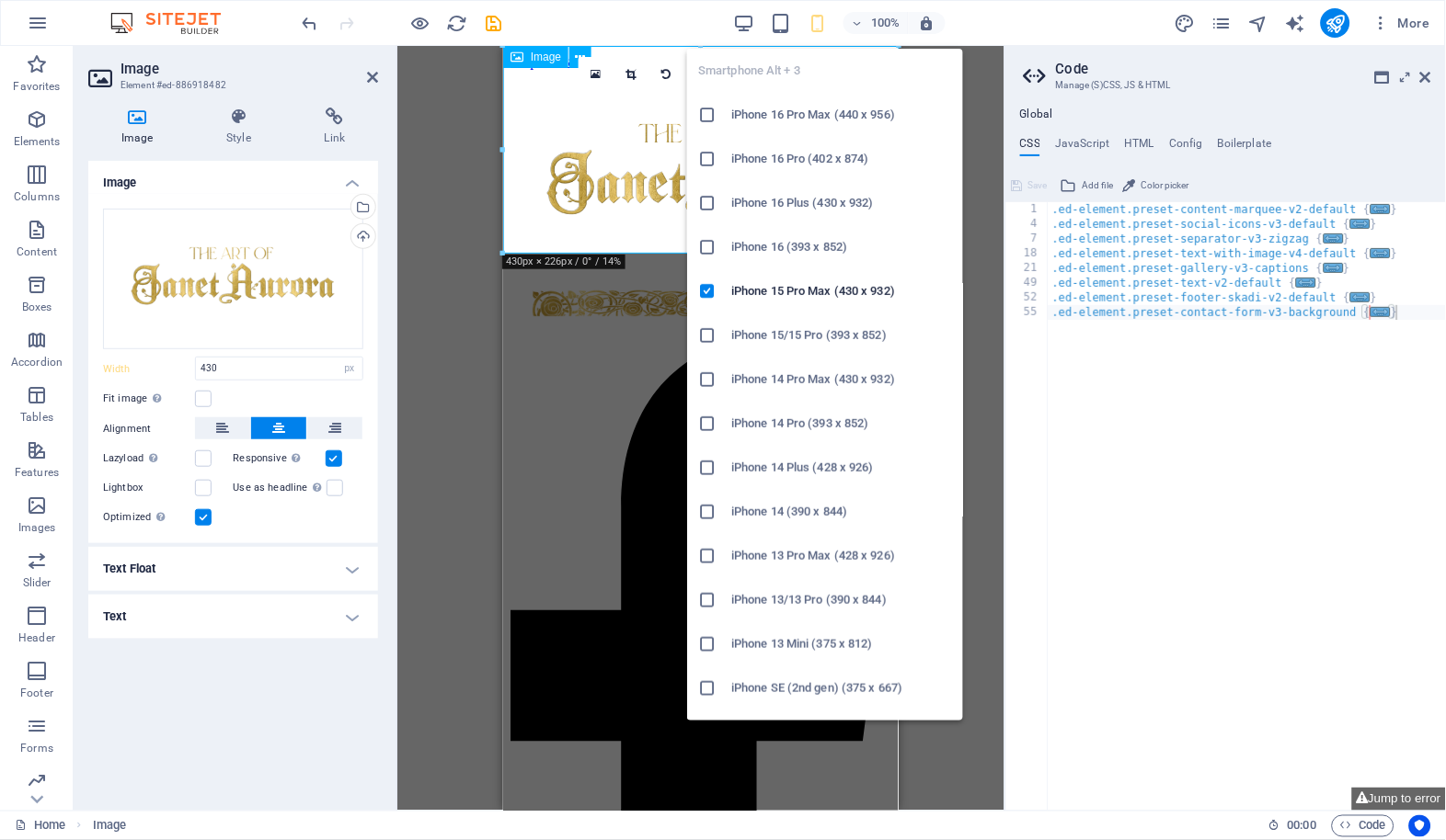
click at [811, 24] on icon "button" at bounding box center [817, 23] width 21 height 21
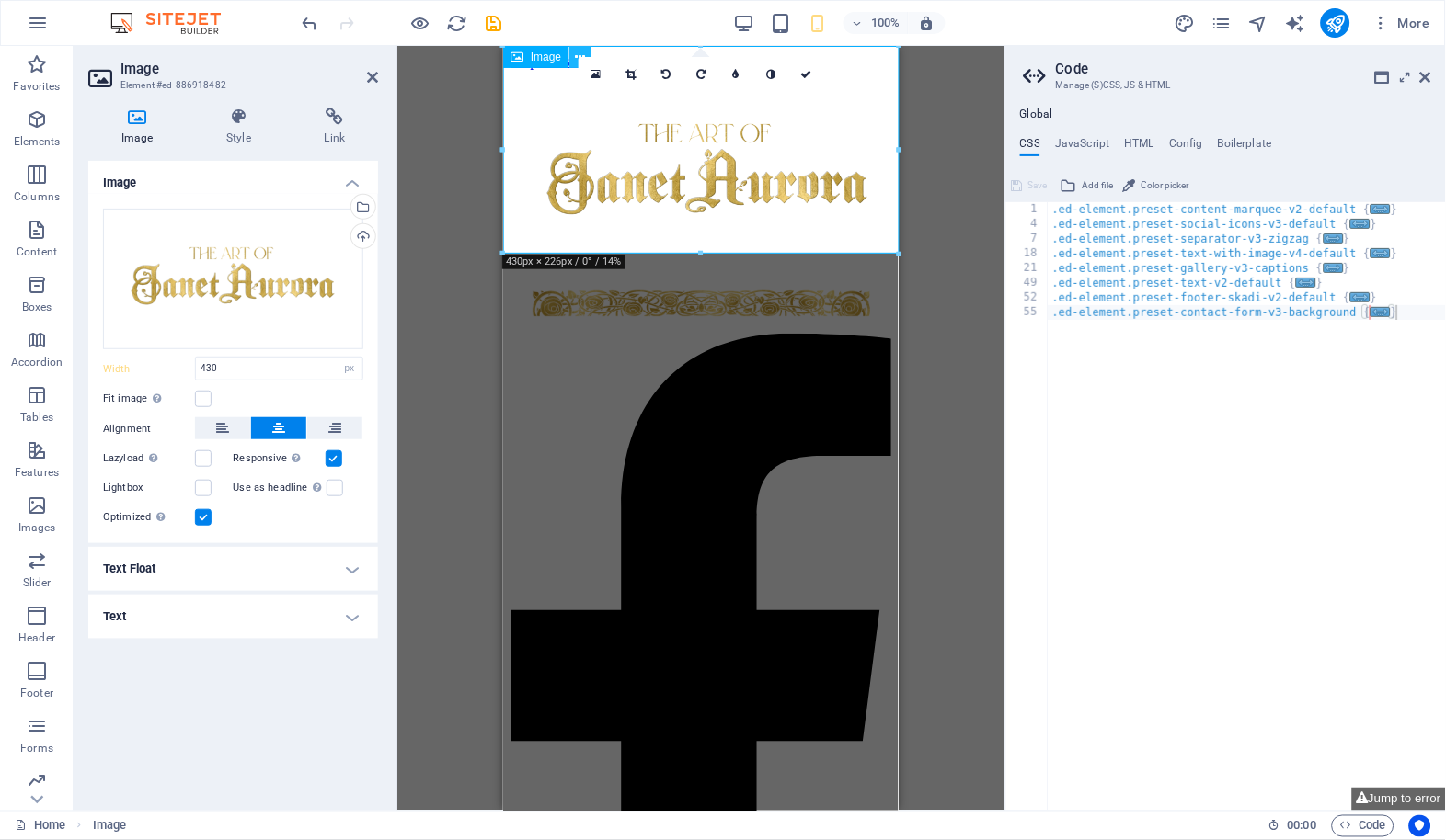
click at [584, 51] on icon at bounding box center [581, 57] width 10 height 19
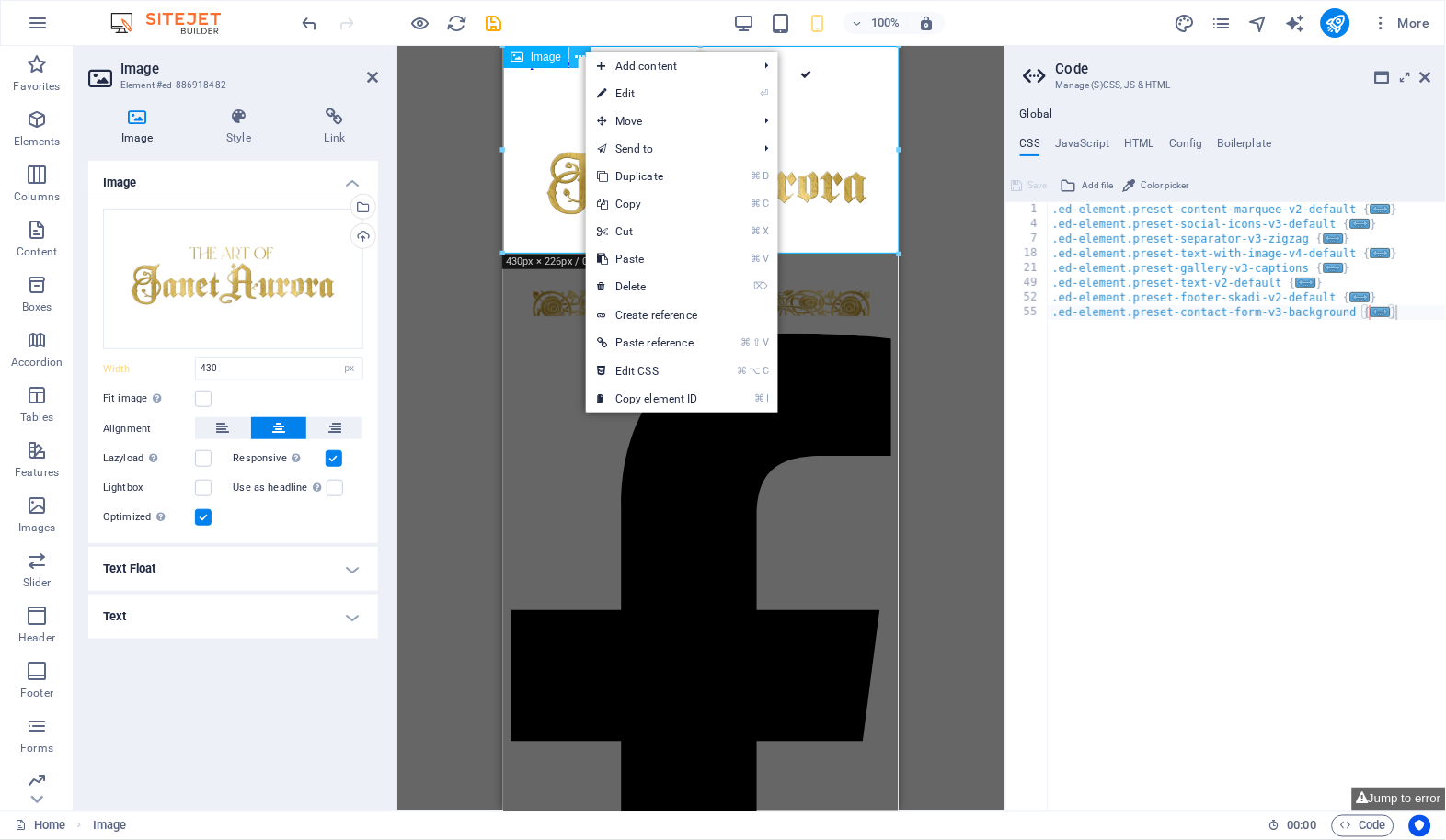
click at [581, 51] on icon at bounding box center [581, 57] width 10 height 19
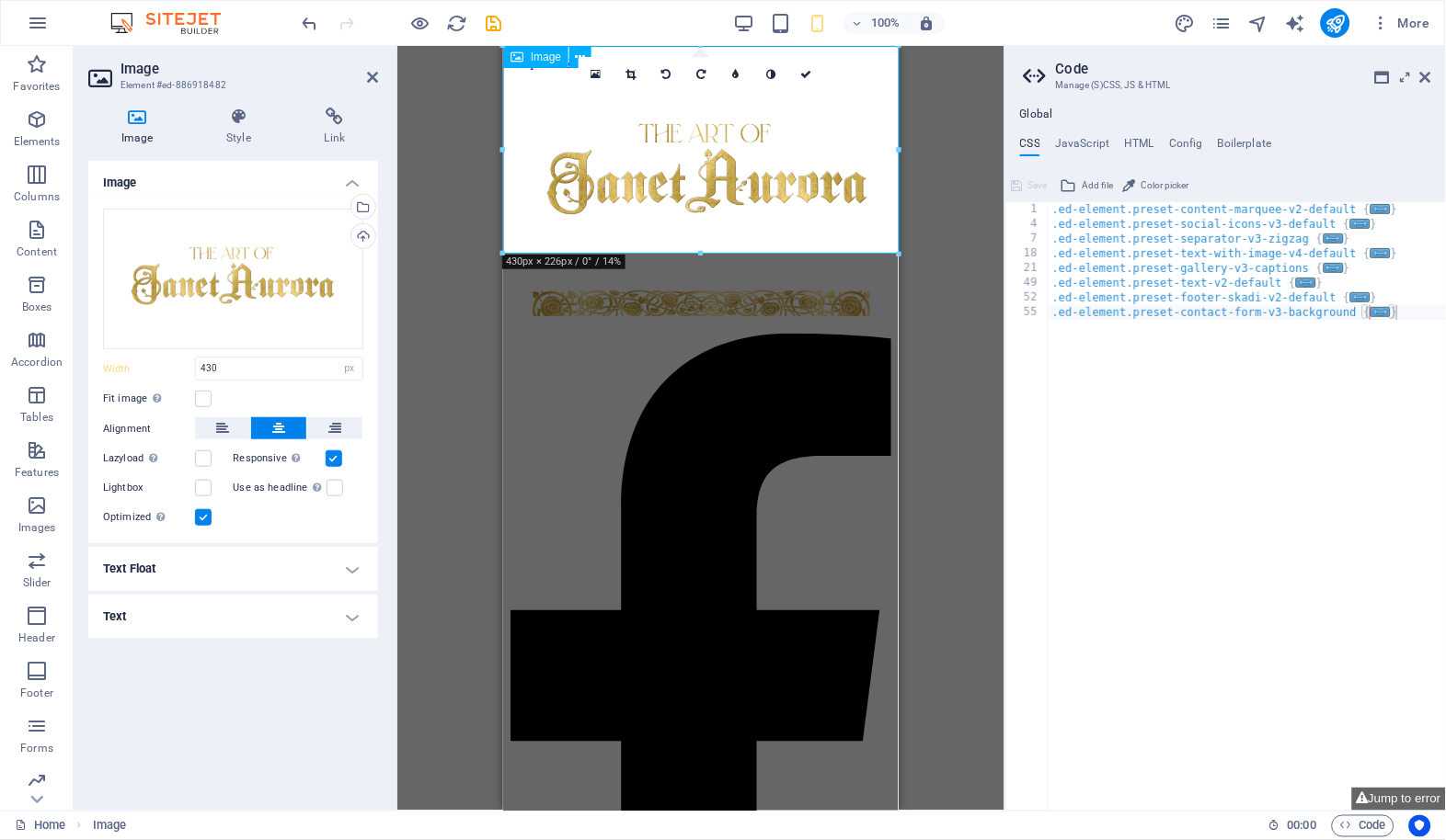
click at [525, 57] on div "Image" at bounding box center [535, 57] width 65 height 22
click at [660, 165] on figure at bounding box center [700, 174] width 381 height 211
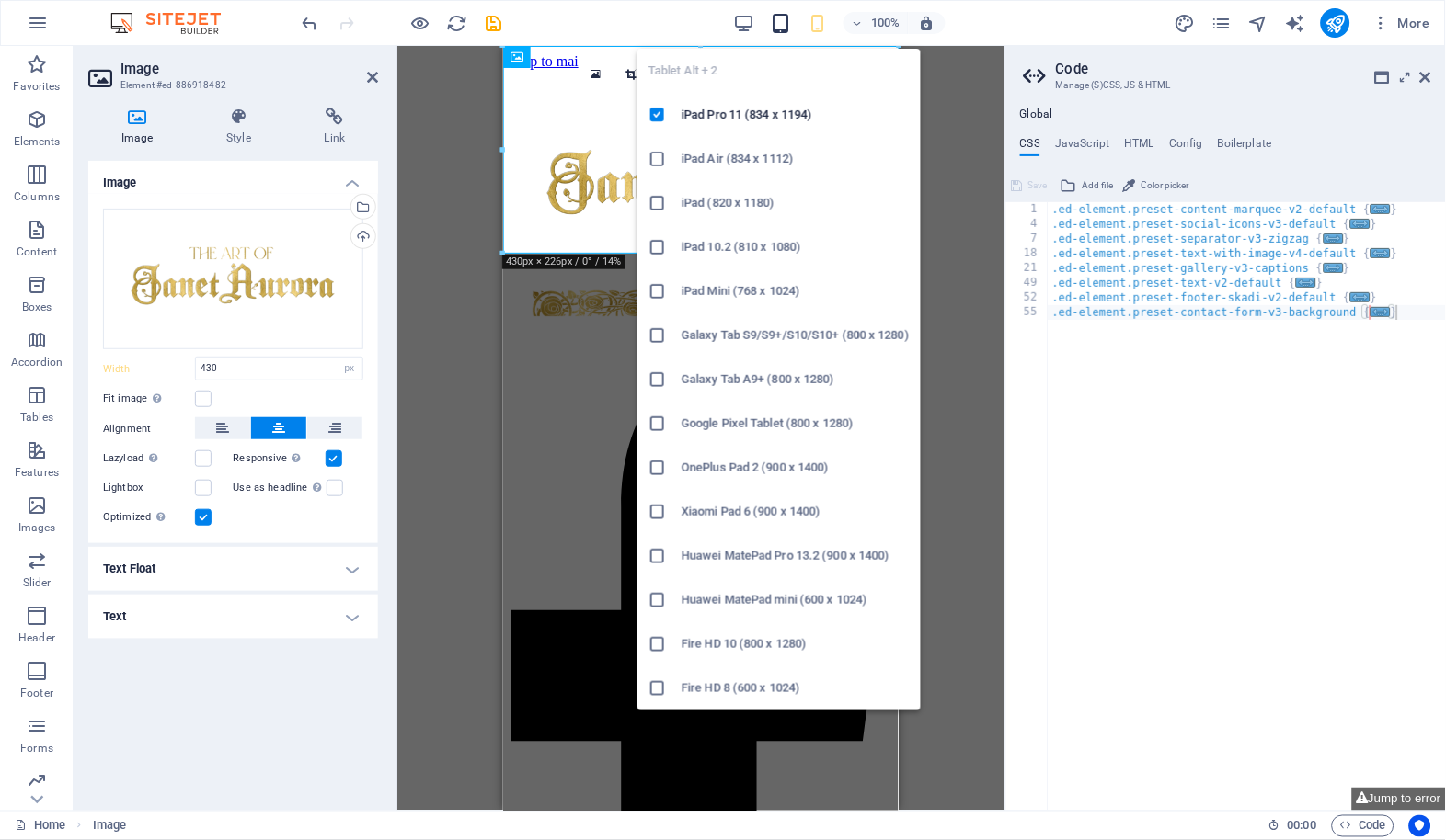
click at [784, 26] on icon "button" at bounding box center [781, 23] width 21 height 21
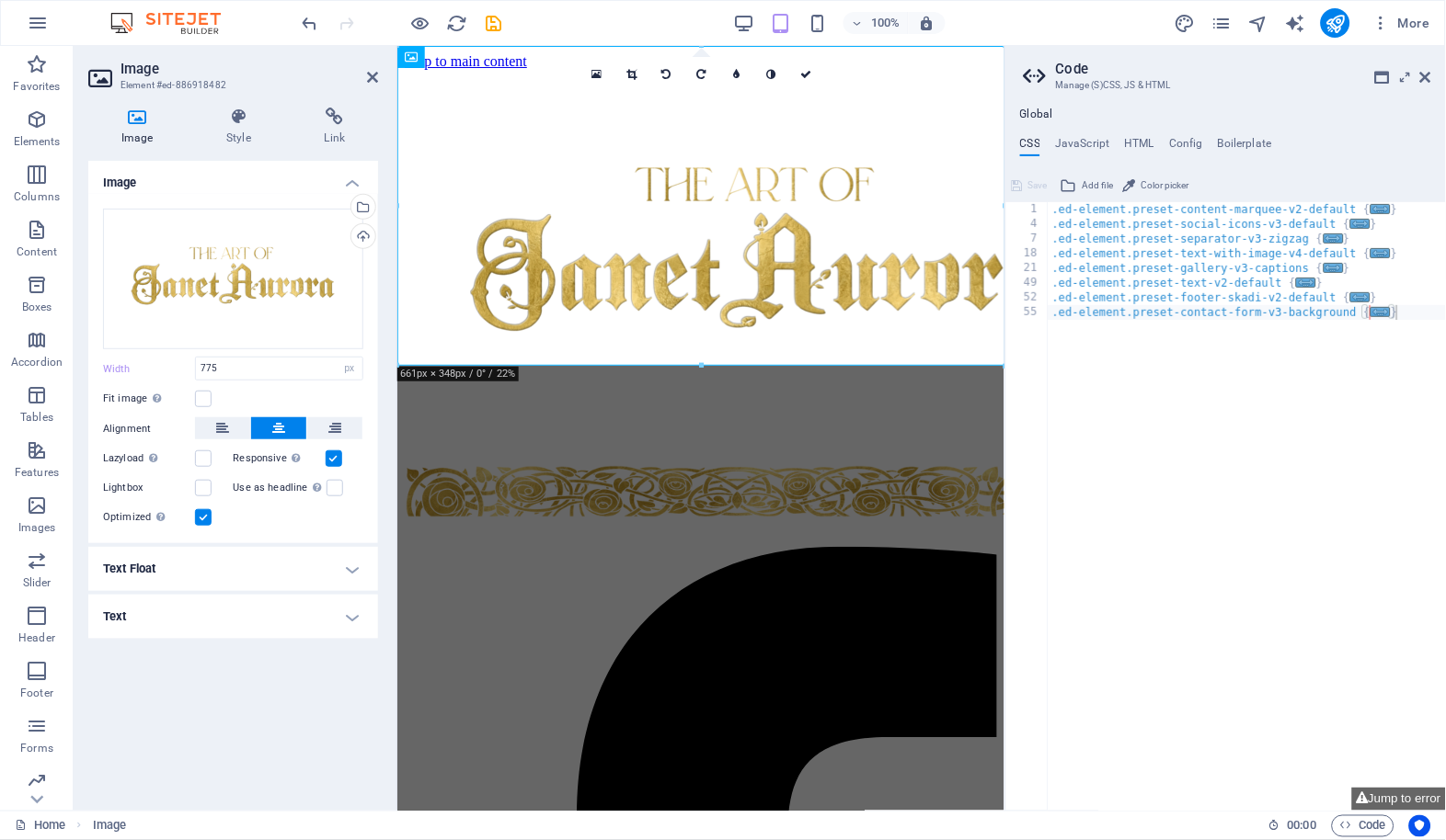
click at [726, 19] on div "100% More" at bounding box center [869, 22] width 1139 height 29
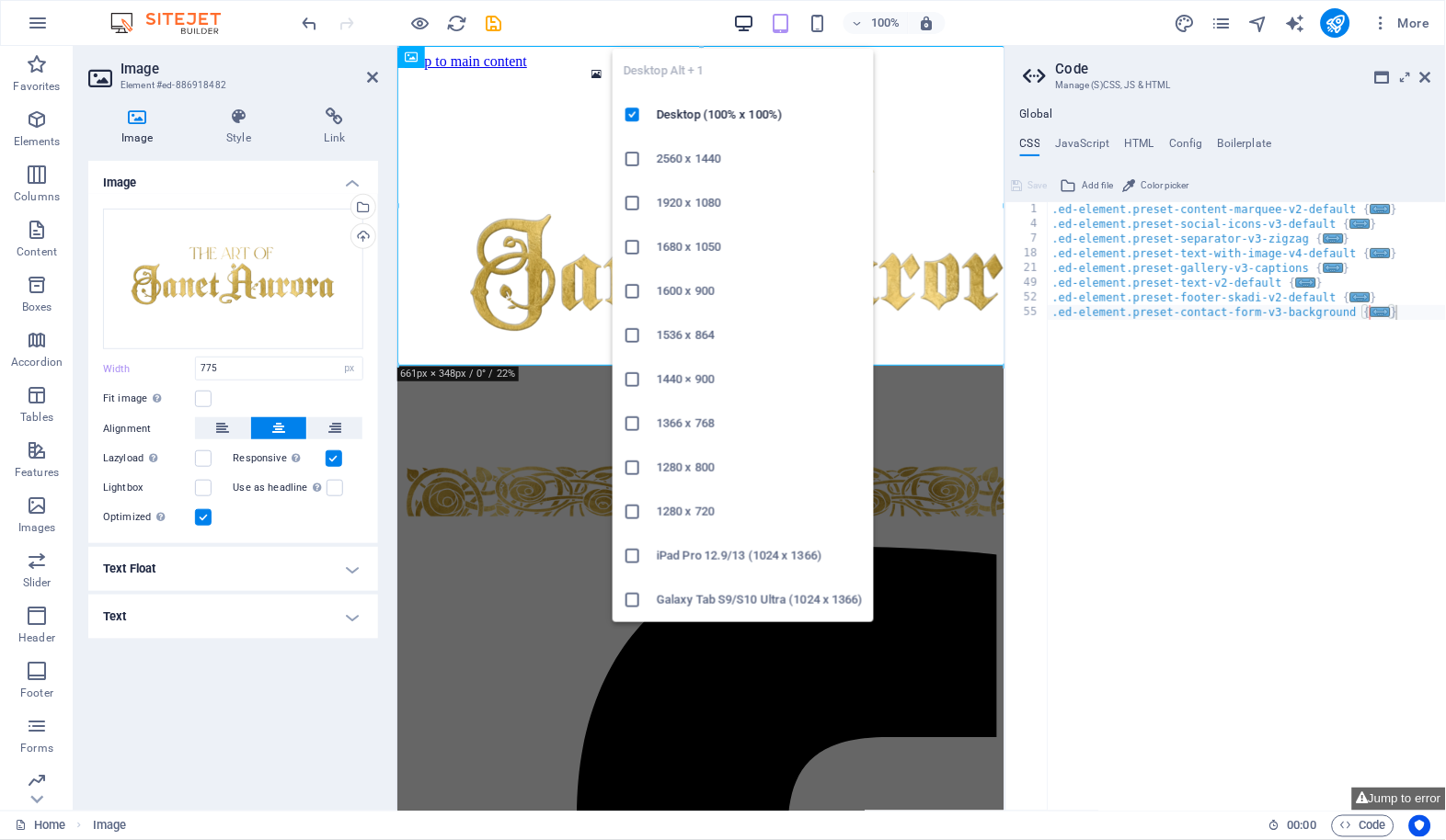
click at [735, 20] on icon "button" at bounding box center [744, 23] width 21 height 21
click at [742, 22] on icon "button" at bounding box center [744, 23] width 21 height 21
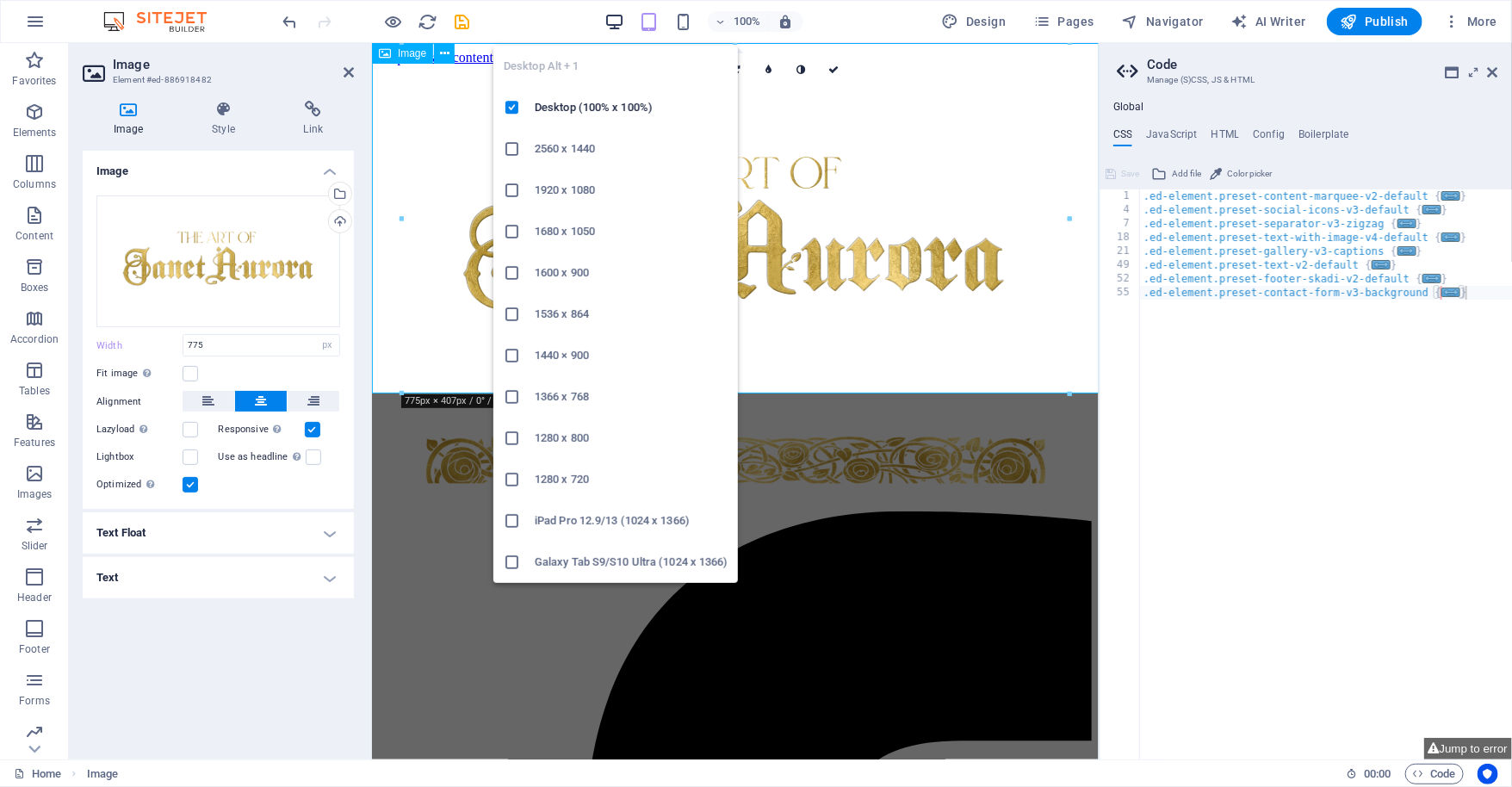
click at [619, 21] on icon "button" at bounding box center [614, 22] width 20 height 20
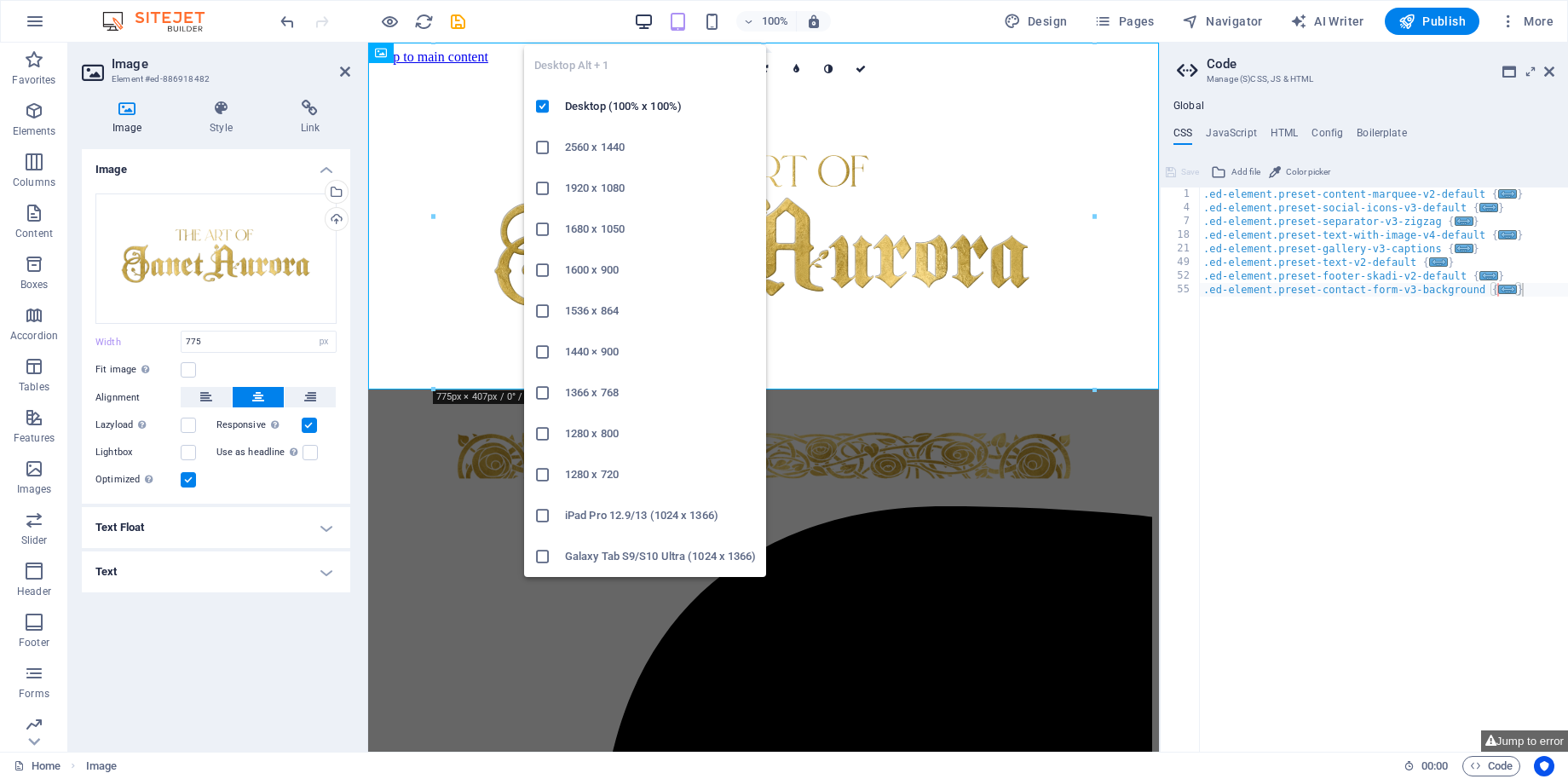
click at [643, 22] on icon "button" at bounding box center [644, 22] width 20 height 20
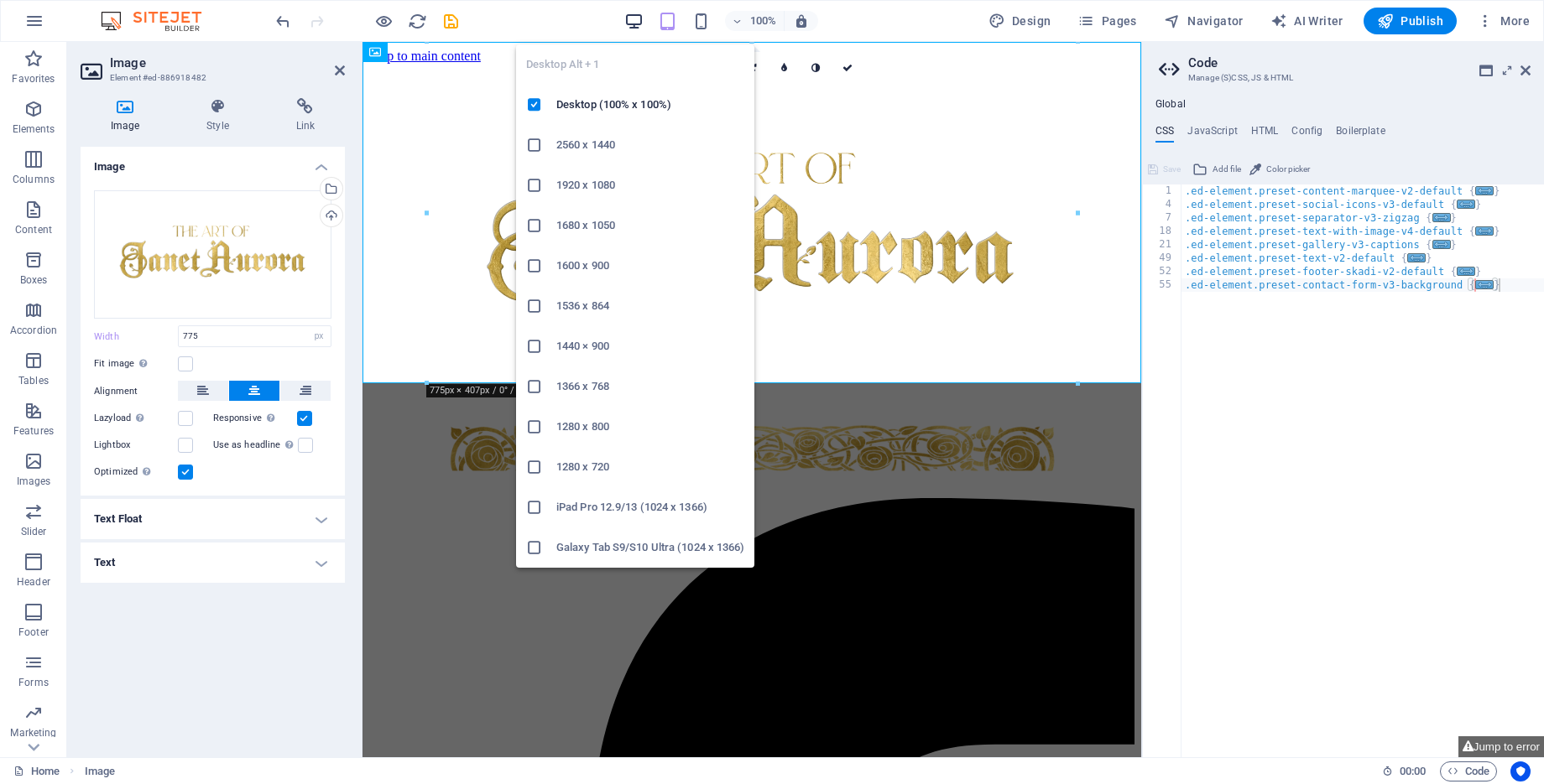
click at [635, 19] on icon "button" at bounding box center [634, 21] width 20 height 20
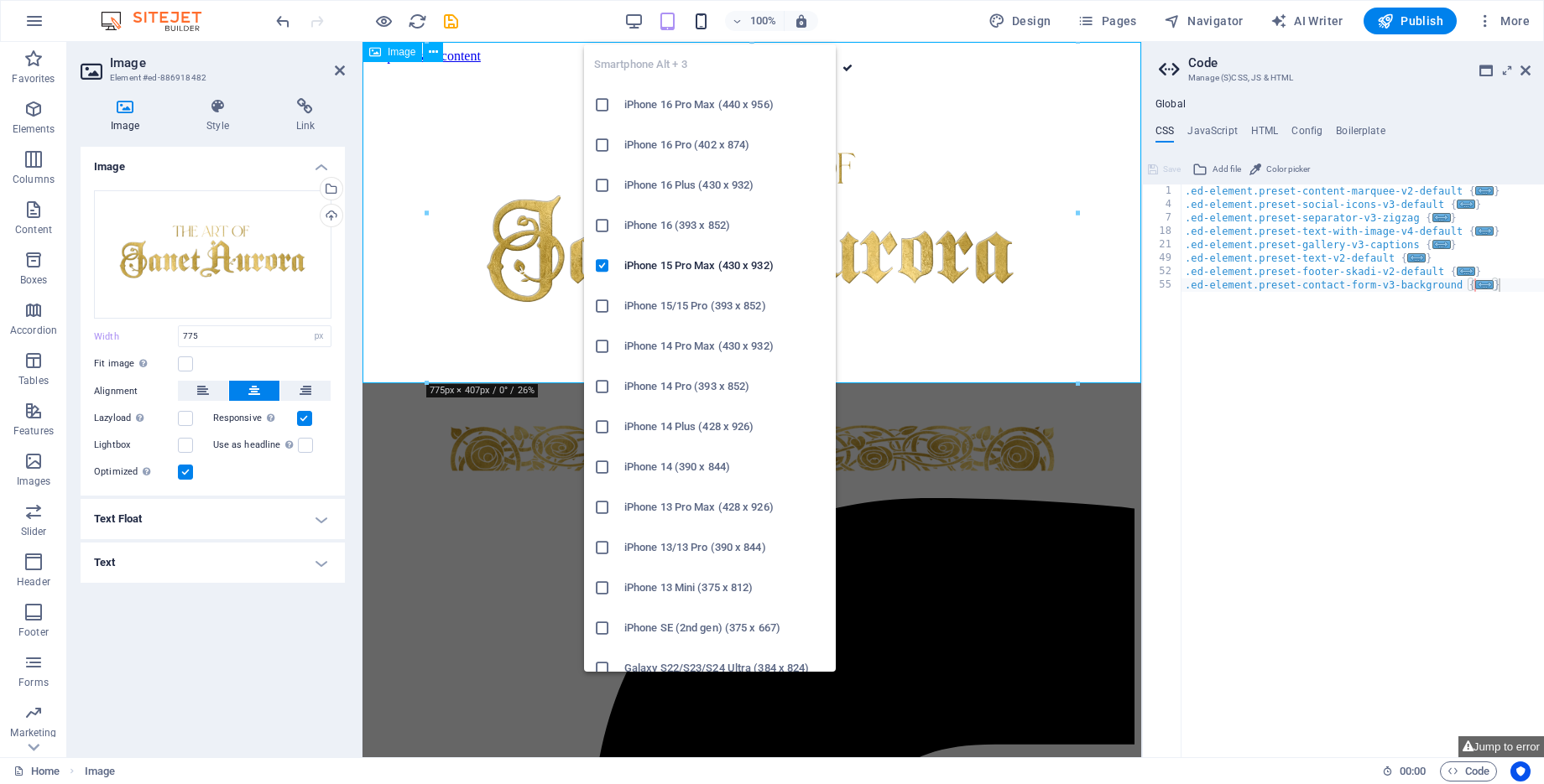
click at [701, 20] on icon "button" at bounding box center [701, 21] width 20 height 20
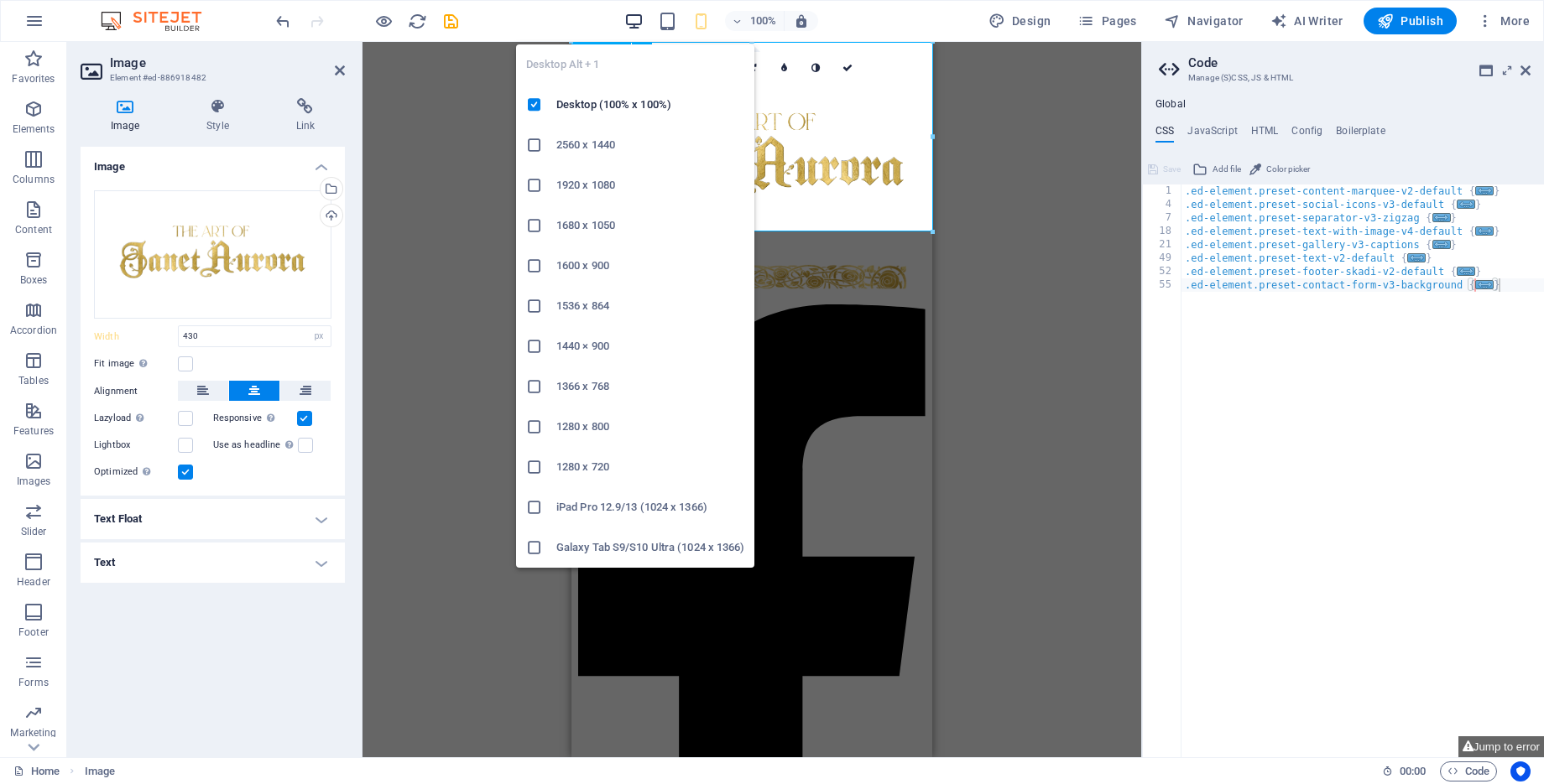
click at [635, 19] on icon "button" at bounding box center [634, 21] width 20 height 20
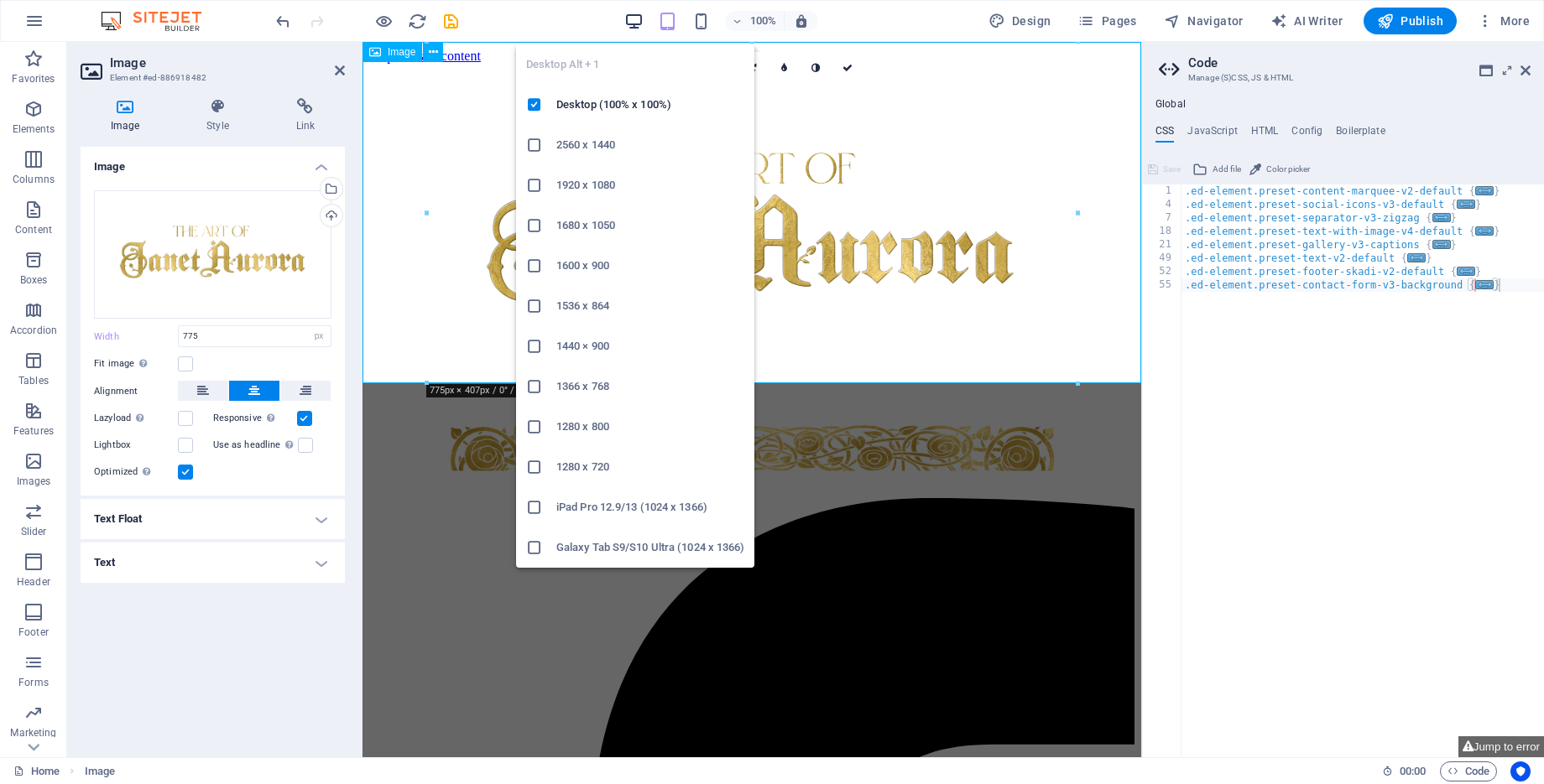
click at [635, 19] on icon "button" at bounding box center [634, 21] width 20 height 20
click at [639, 26] on icon "button" at bounding box center [634, 21] width 20 height 20
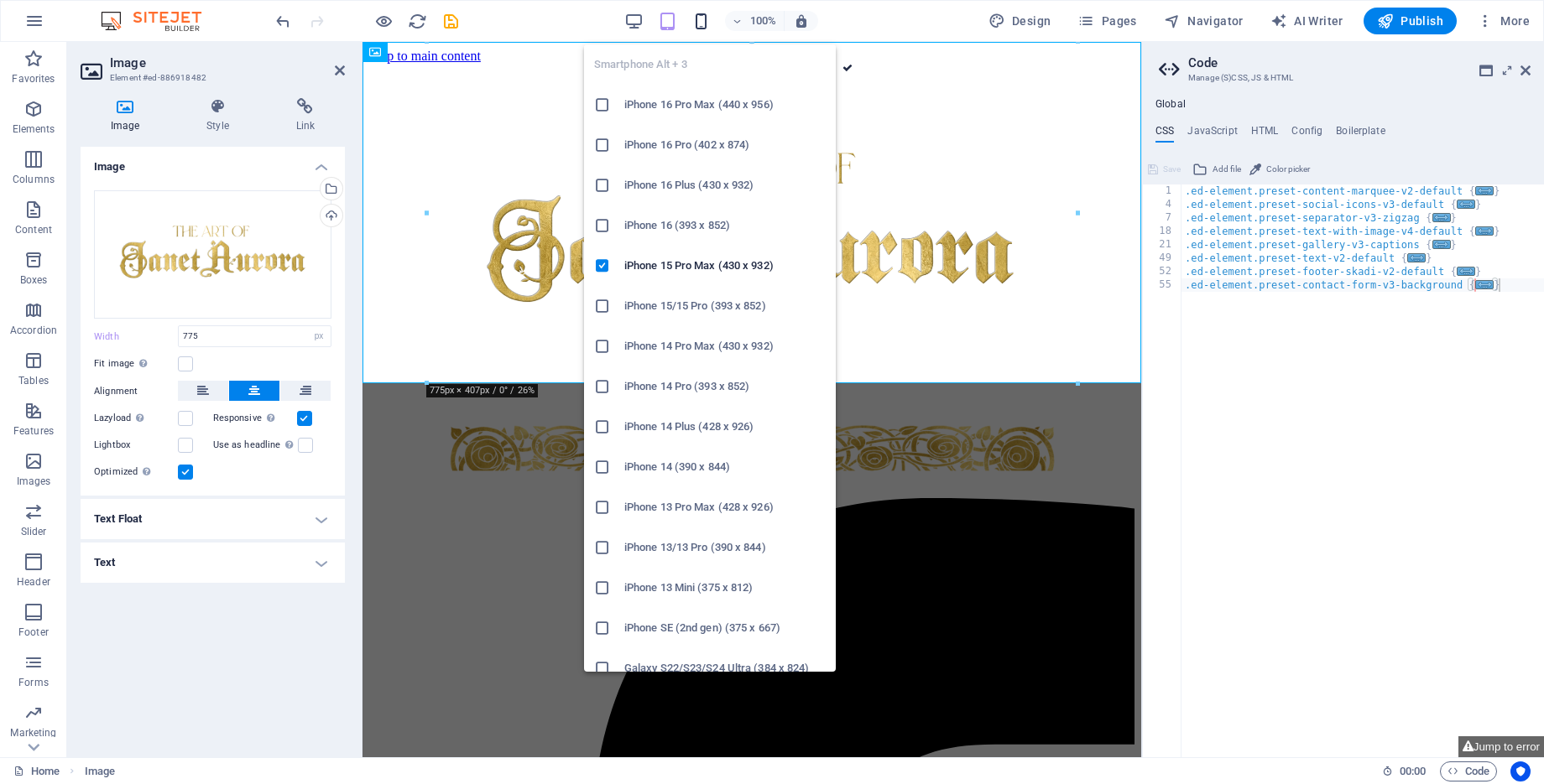
click at [705, 23] on icon "button" at bounding box center [701, 21] width 20 height 20
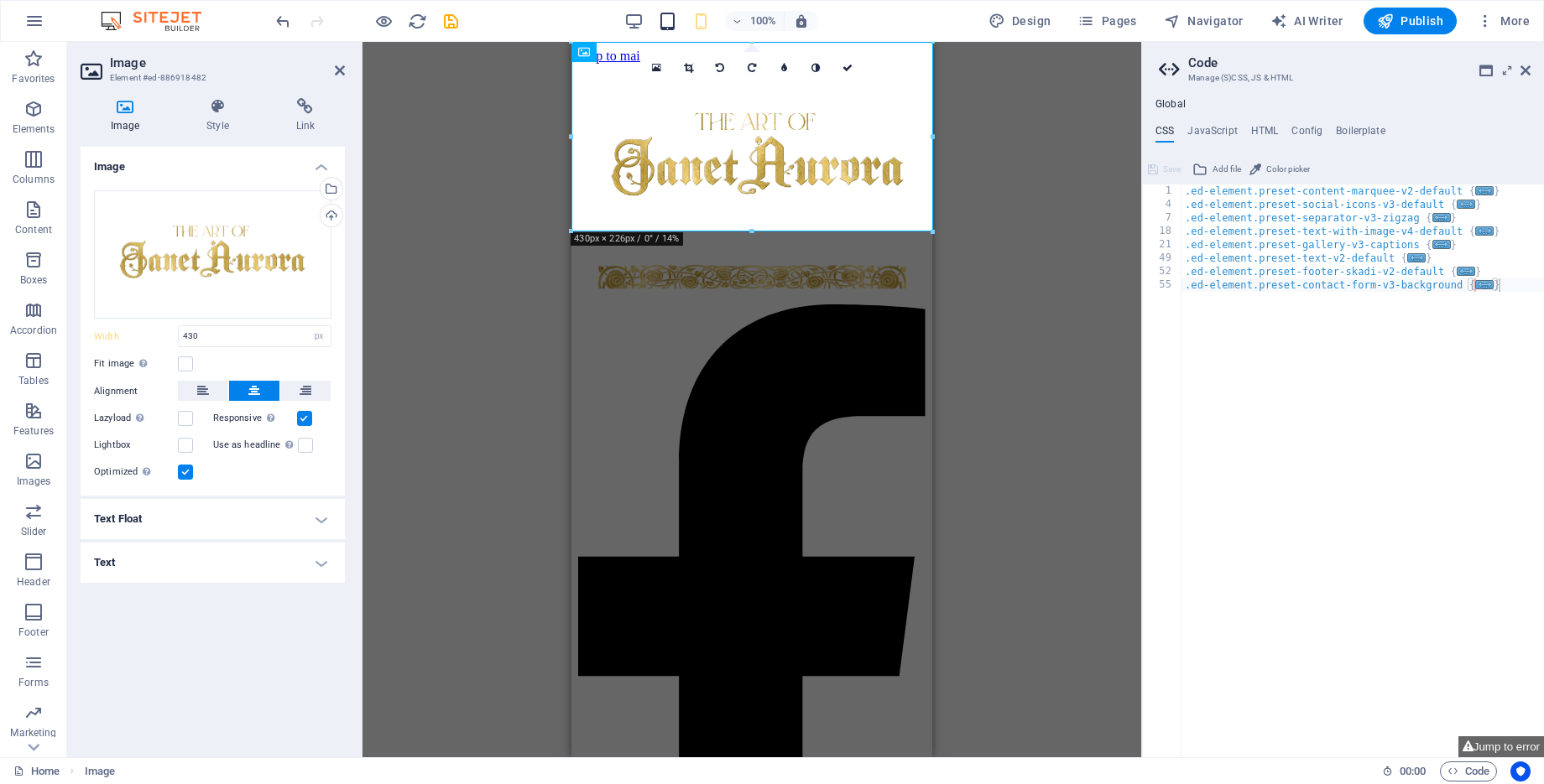
click at [663, 20] on icon "button" at bounding box center [668, 21] width 20 height 20
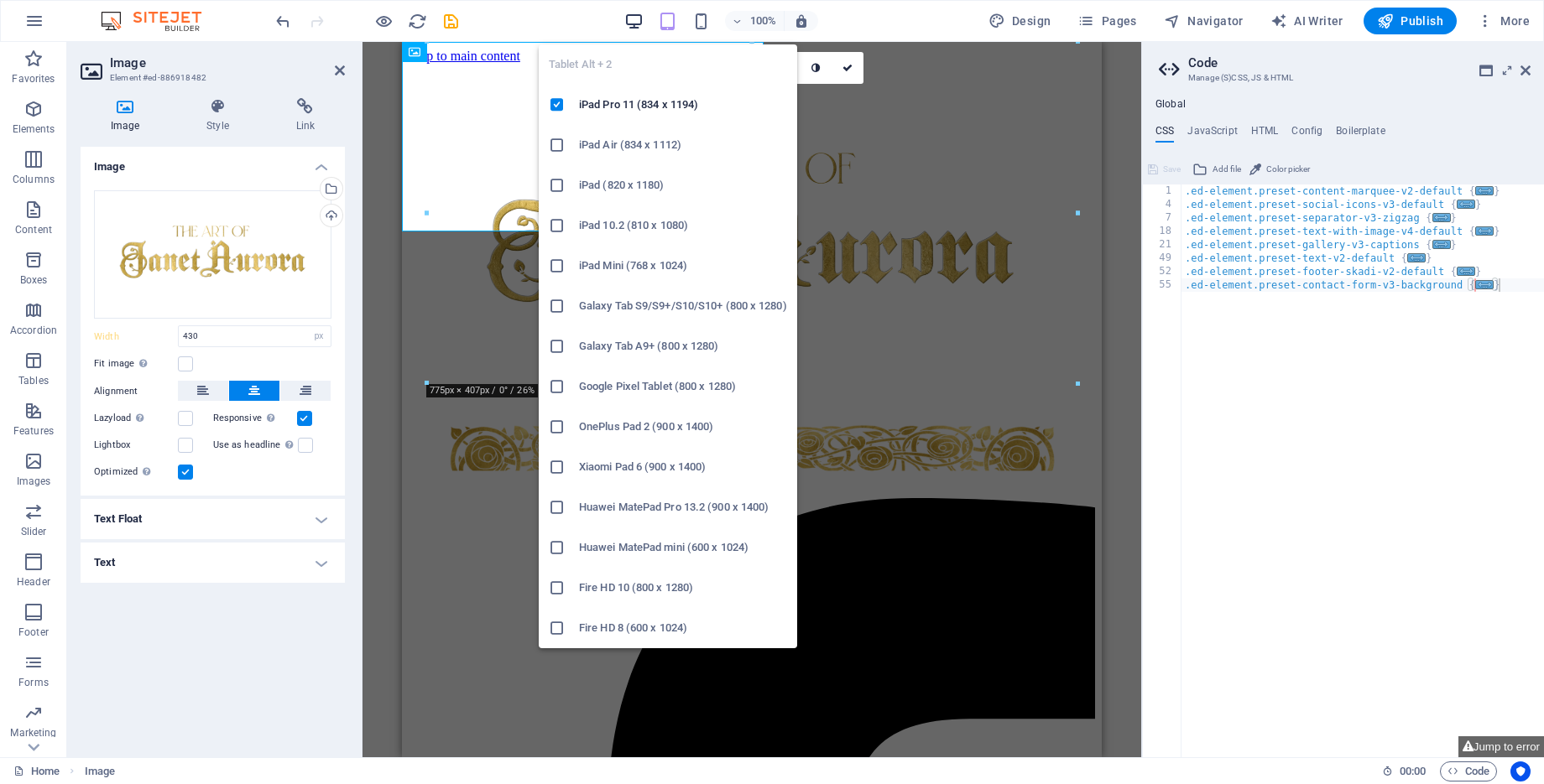
type input "775"
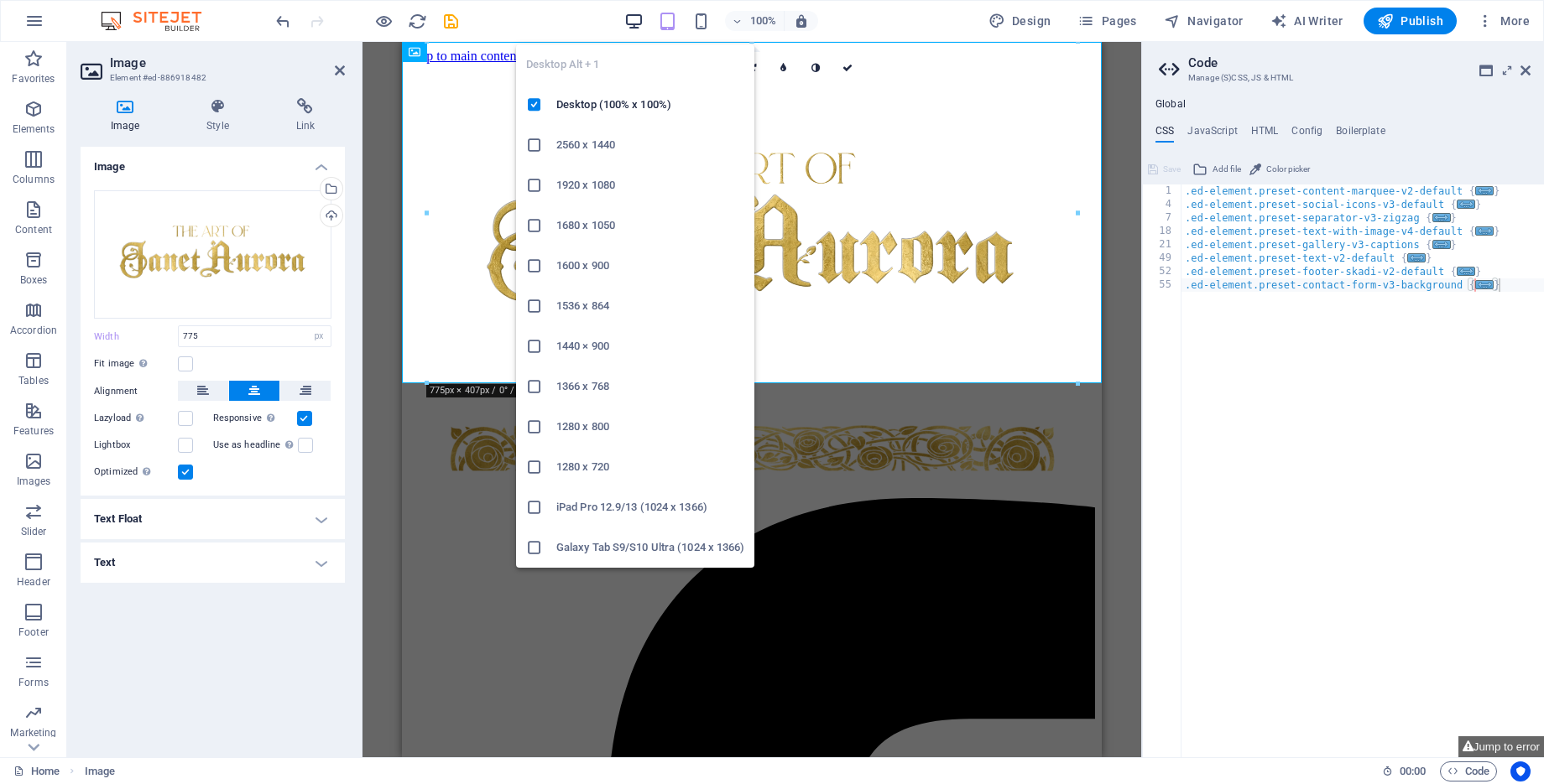
click at [629, 20] on icon "button" at bounding box center [634, 21] width 20 height 20
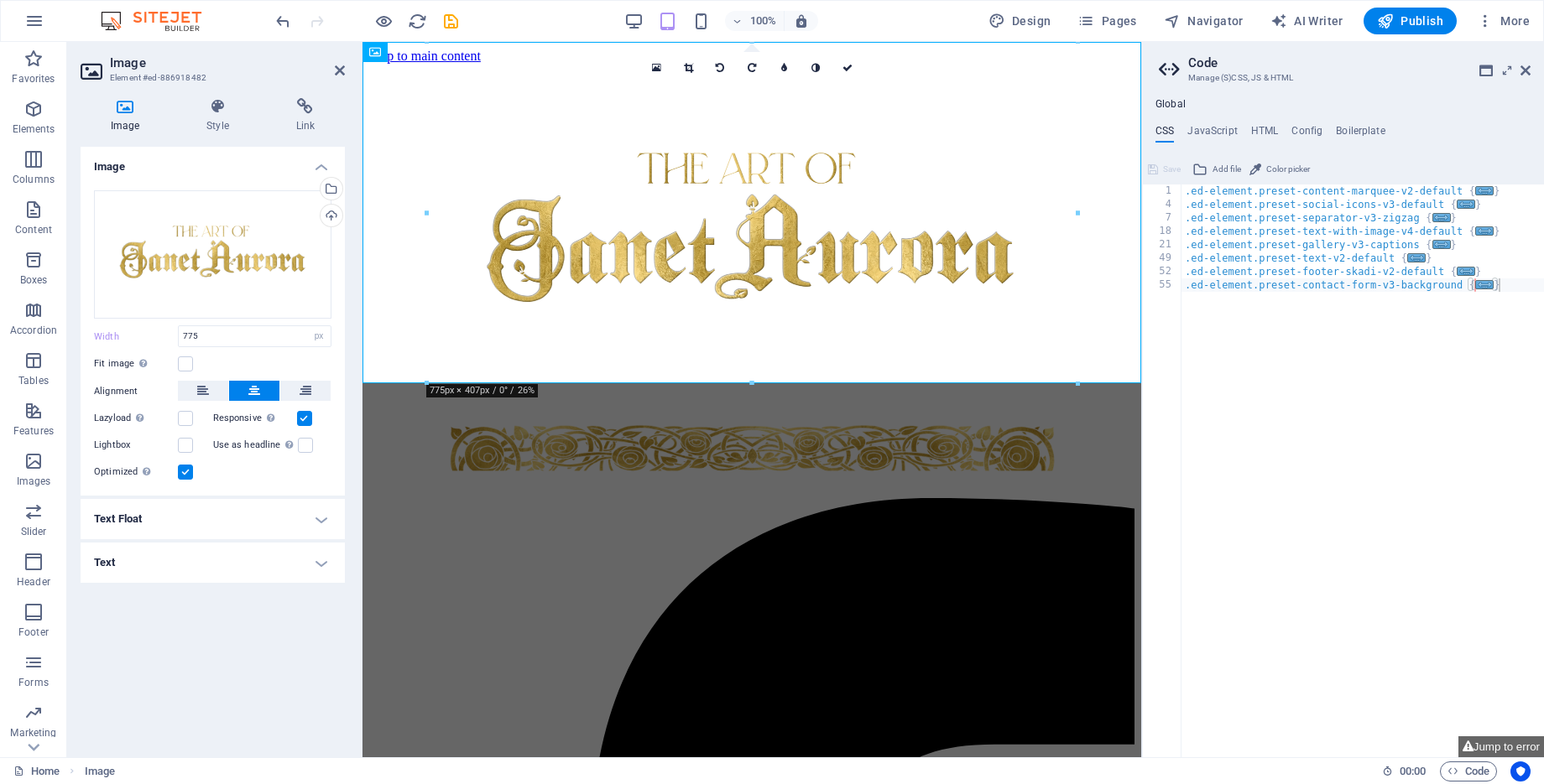
click at [654, 14] on div "100%" at bounding box center [721, 20] width 194 height 27
click at [1238, 444] on div ".ed-element.preset-content-marquee-v2-default { ... } .ed-element.preset-social…" at bounding box center [1363, 484] width 363 height 600
click at [1105, 424] on figure at bounding box center [752, 453] width 765 height 90
